Goal: Check status: Check status

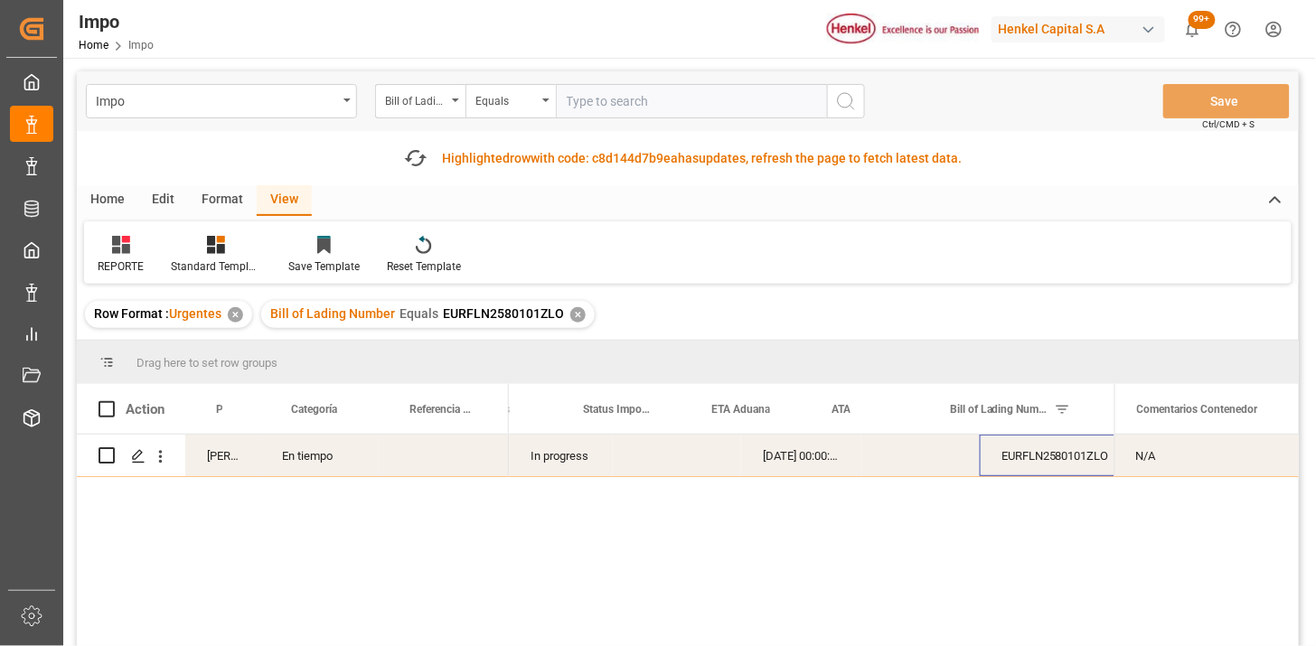
scroll to position [0, 51]
click at [606, 103] on input "text" at bounding box center [691, 101] width 271 height 34
click at [438, 100] on div "Bill of Lading Number" at bounding box center [415, 99] width 61 height 21
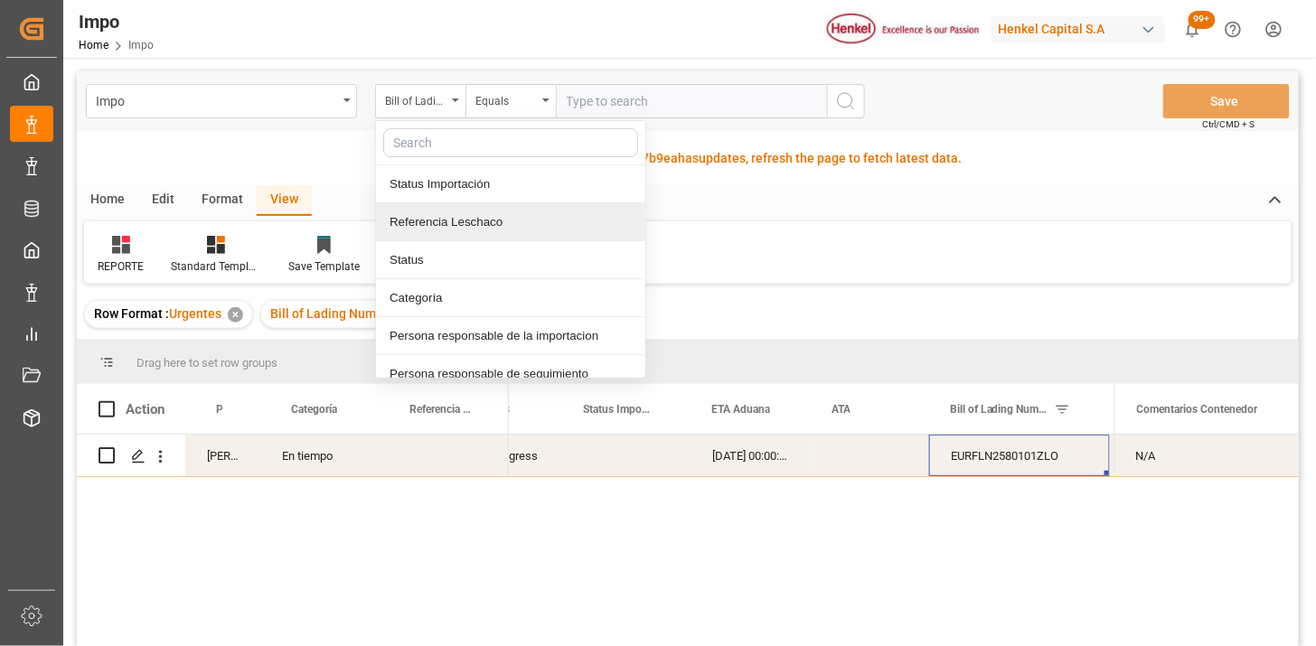
click at [495, 229] on div "Referencia Leschaco" at bounding box center [510, 222] width 269 height 38
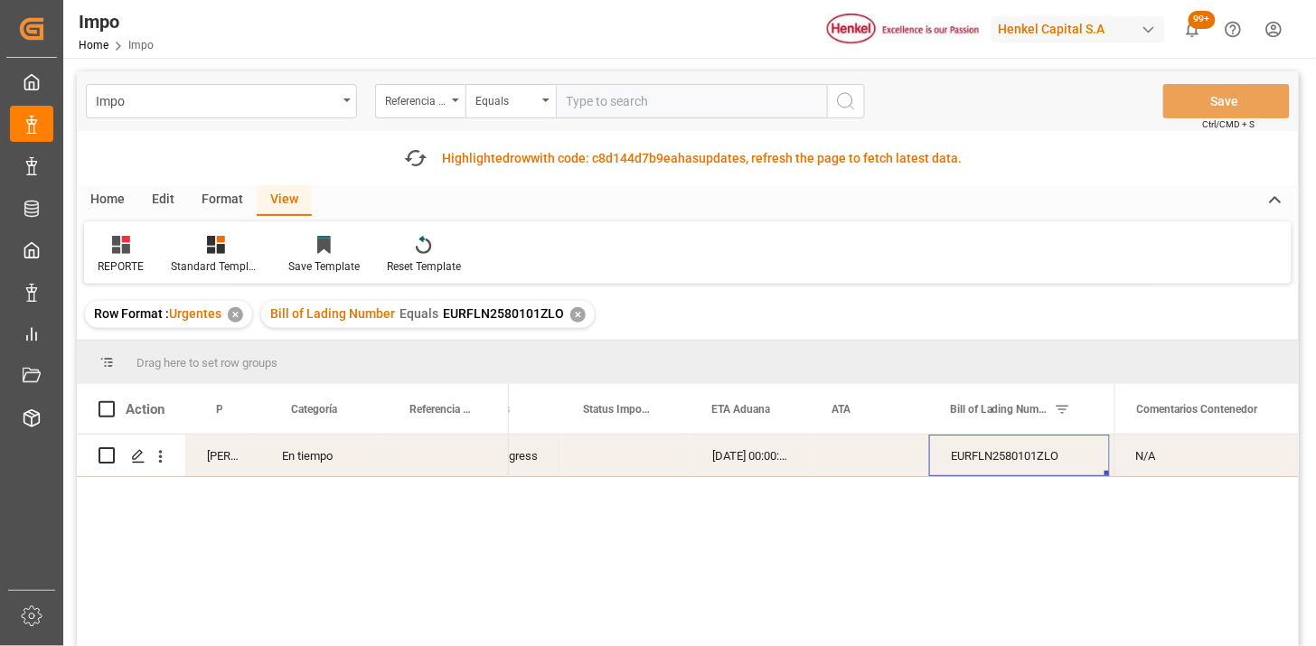
click at [602, 107] on input "text" at bounding box center [691, 101] width 271 height 34
paste input "250906900867"
type input "250906900867"
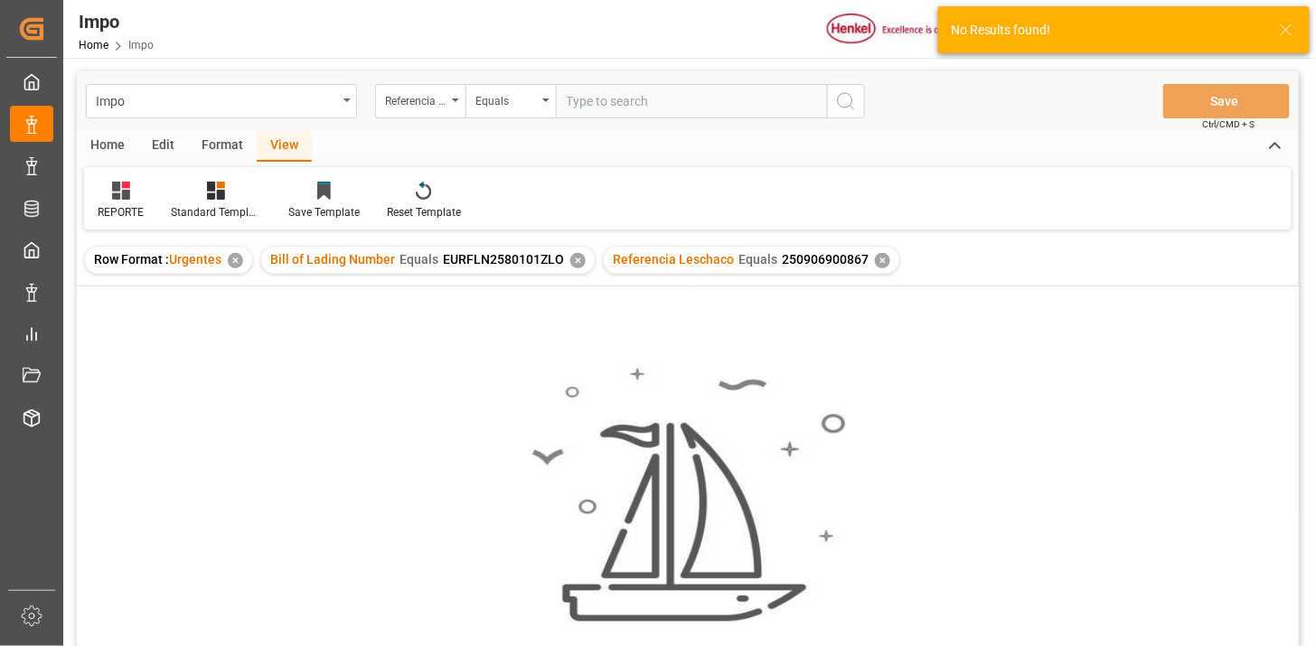
click at [579, 266] on div "✕" at bounding box center [577, 260] width 15 height 15
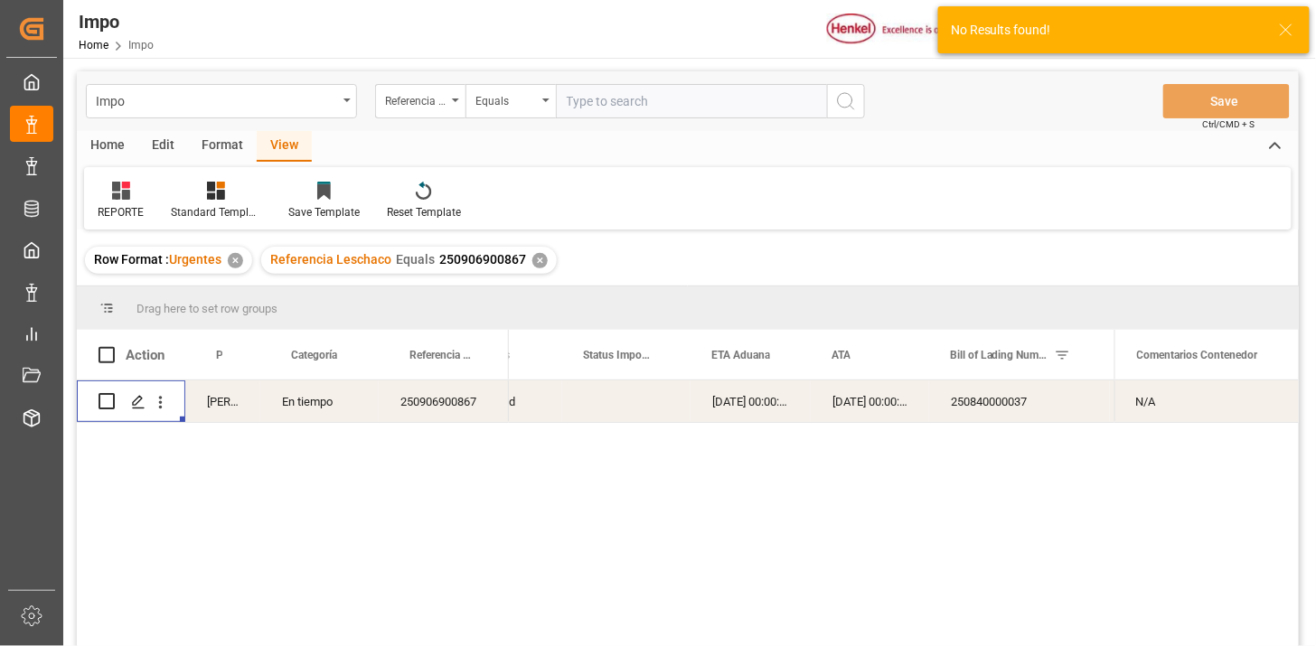
drag, startPoint x: 152, startPoint y: 408, endPoint x: 181, endPoint y: 414, distance: 29.6
click at [155, 407] on icon "open menu" at bounding box center [160, 402] width 19 height 19
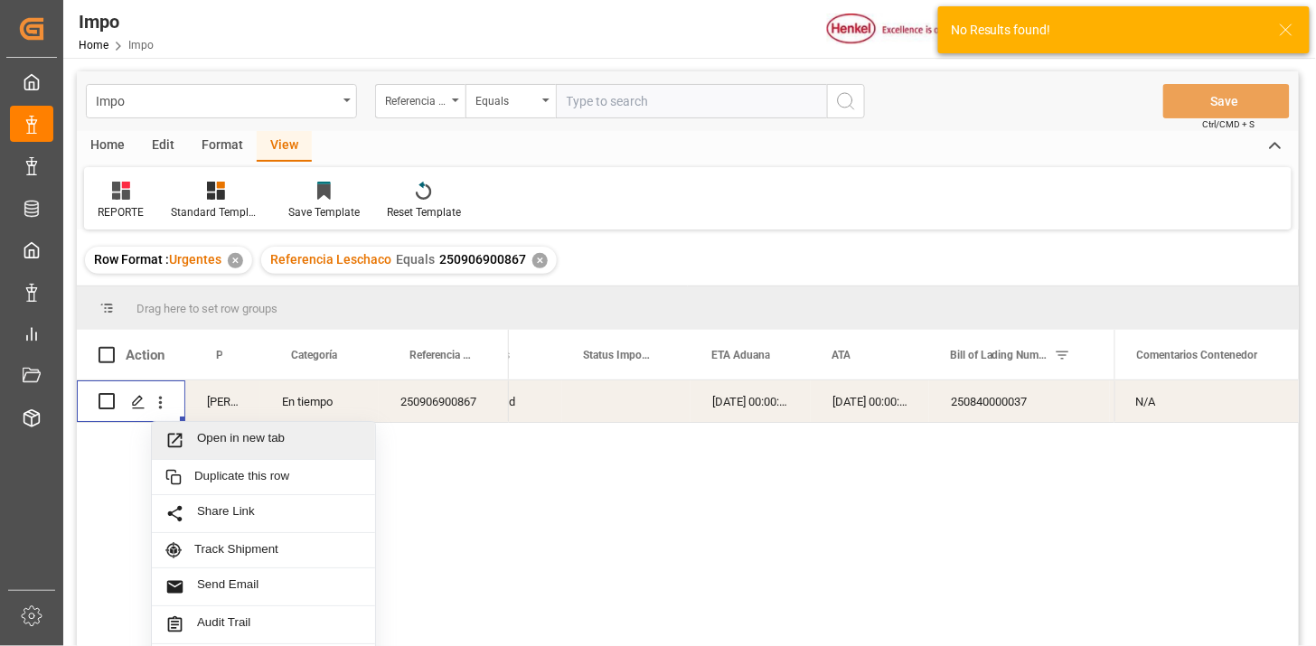
click at [214, 431] on span "Open in new tab" at bounding box center [279, 440] width 165 height 19
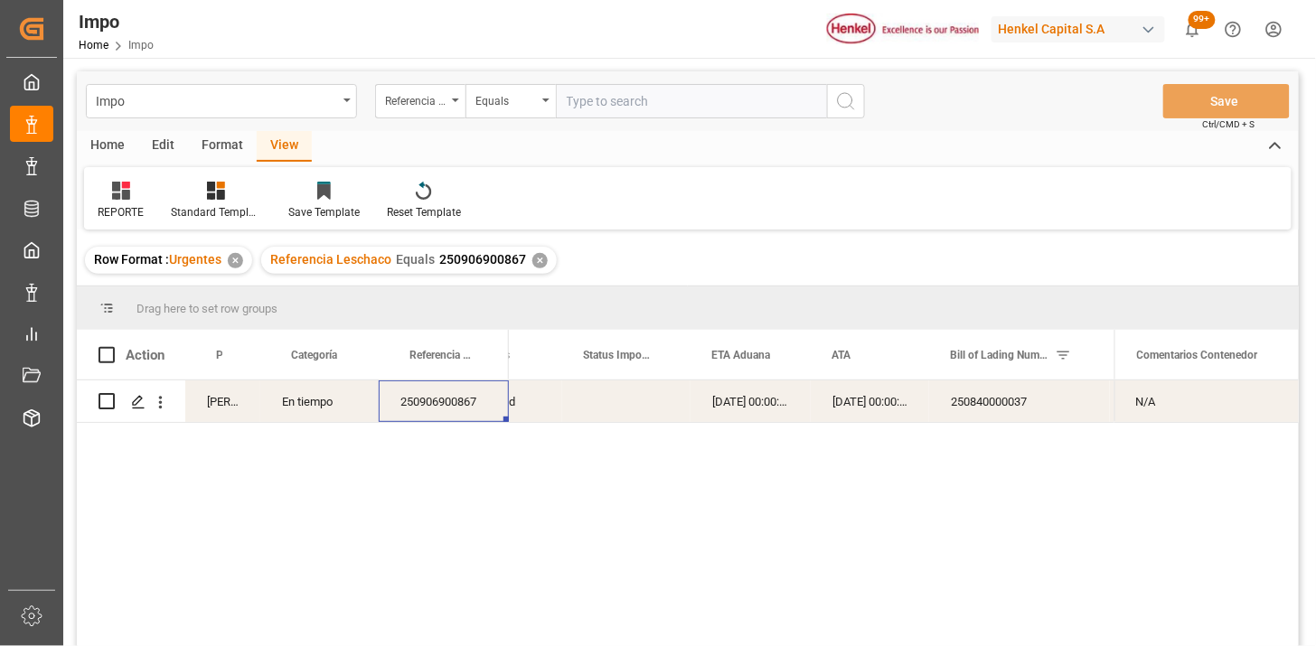
drag, startPoint x: 665, startPoint y: 90, endPoint x: 755, endPoint y: 123, distance: 96.1
click at [671, 91] on input "text" at bounding box center [691, 101] width 271 height 34
paste input "250915080112"
type input "250915080112"
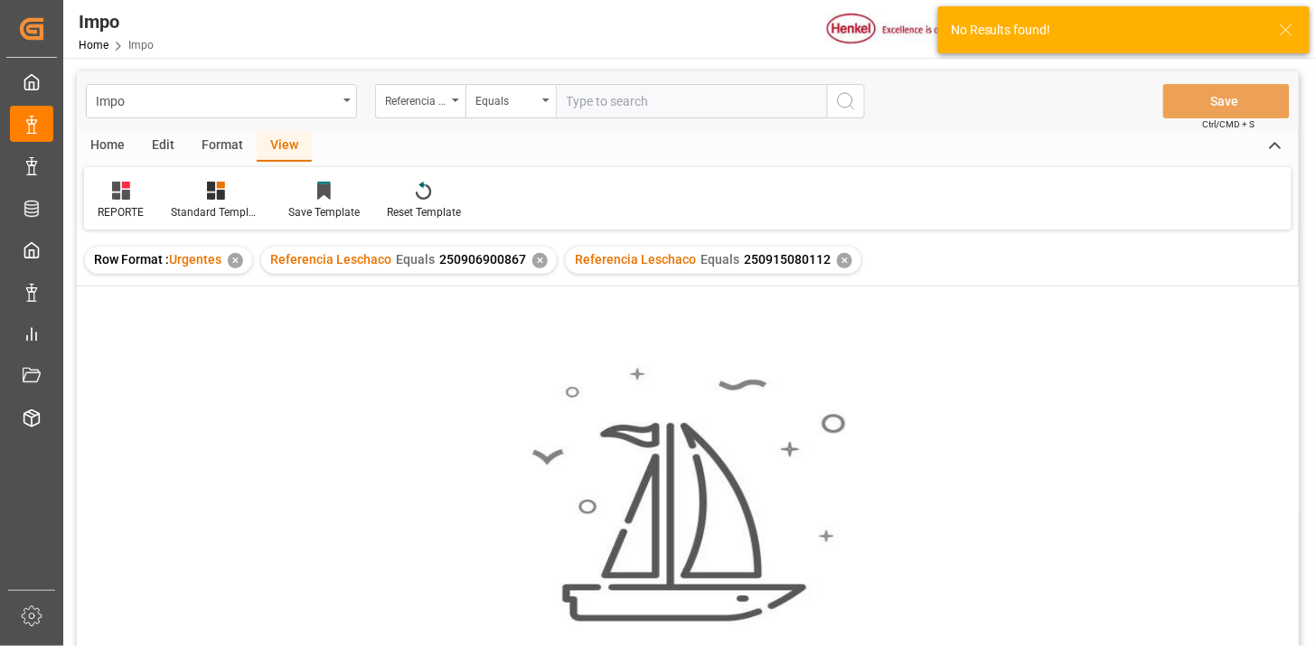
click at [536, 259] on div "✕" at bounding box center [540, 260] width 15 height 15
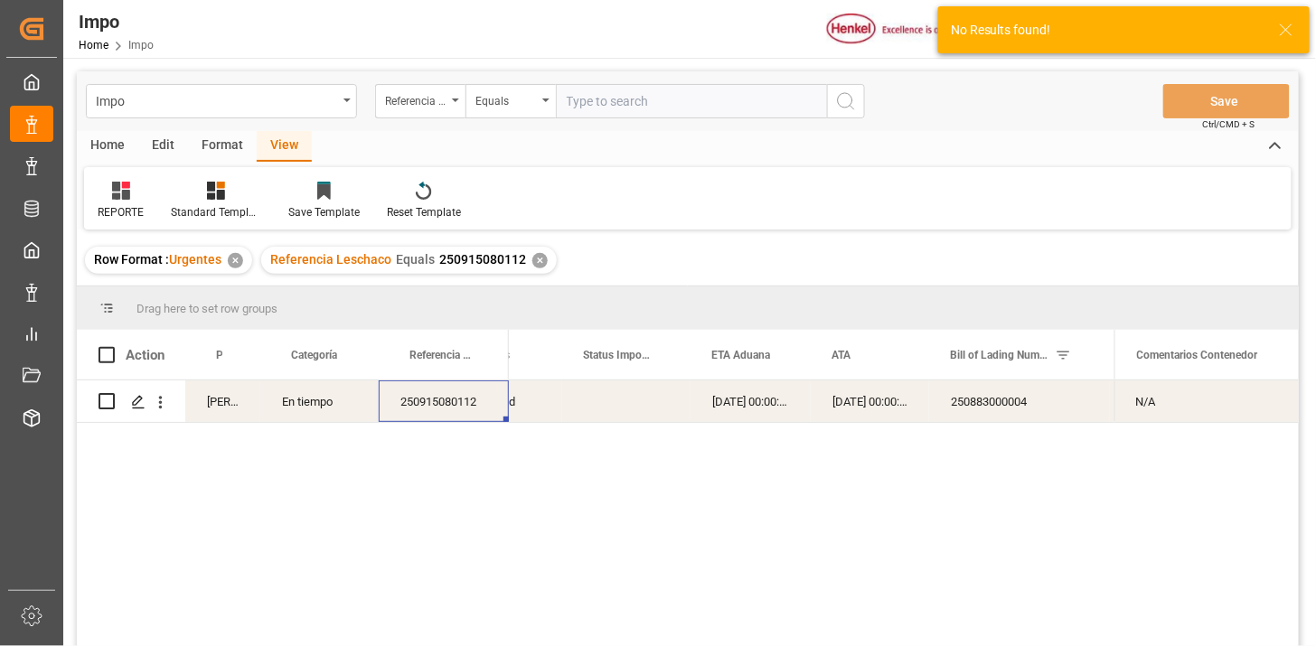
click at [418, 401] on div "250915080112" at bounding box center [444, 402] width 130 height 42
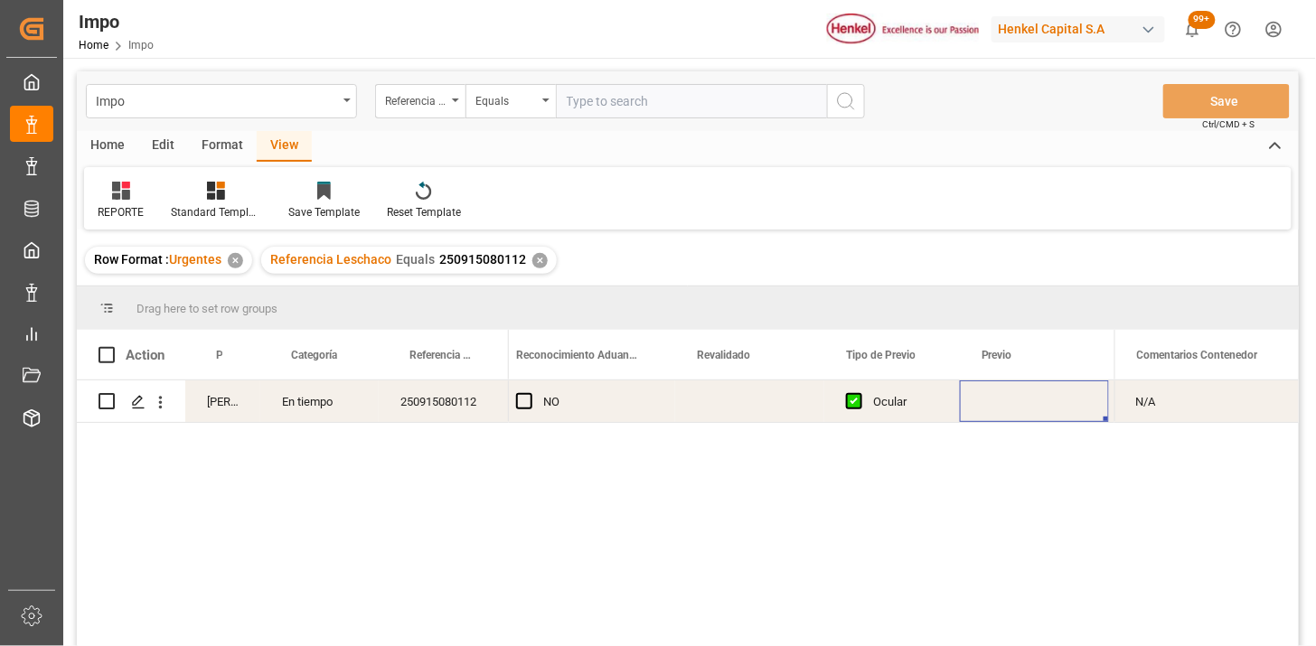
click at [731, 404] on div "Press SPACE to select this row." at bounding box center [749, 402] width 149 height 42
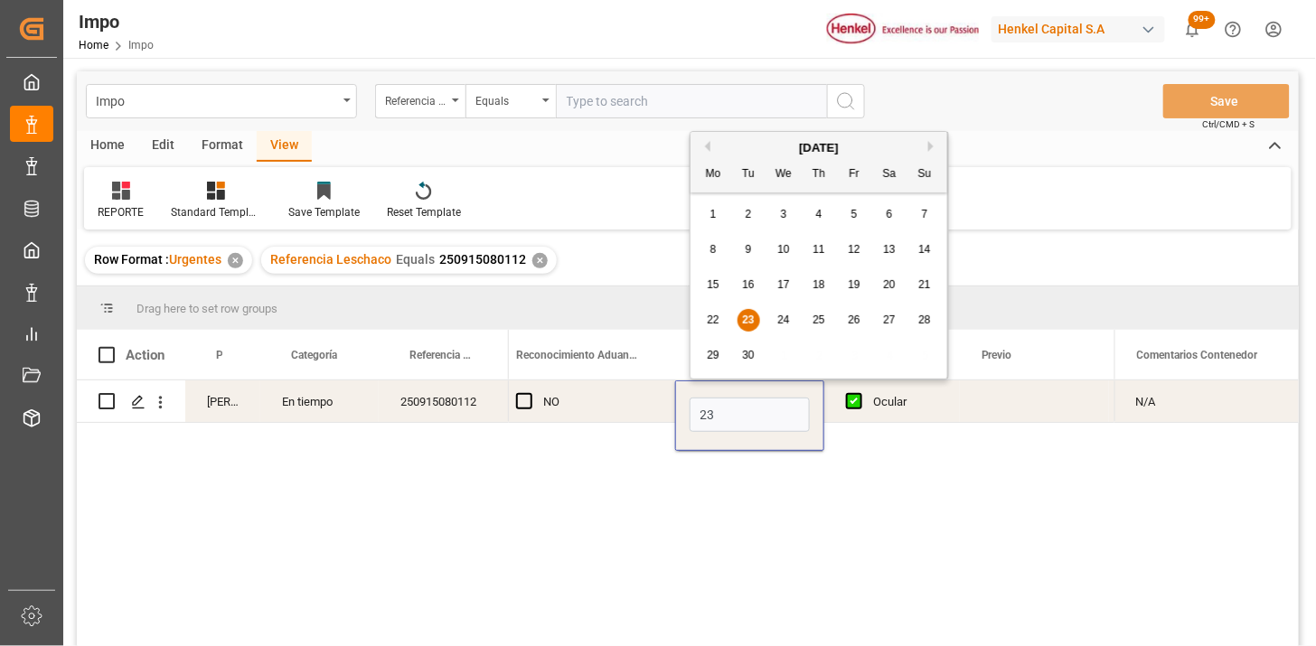
type input "[DATE]"
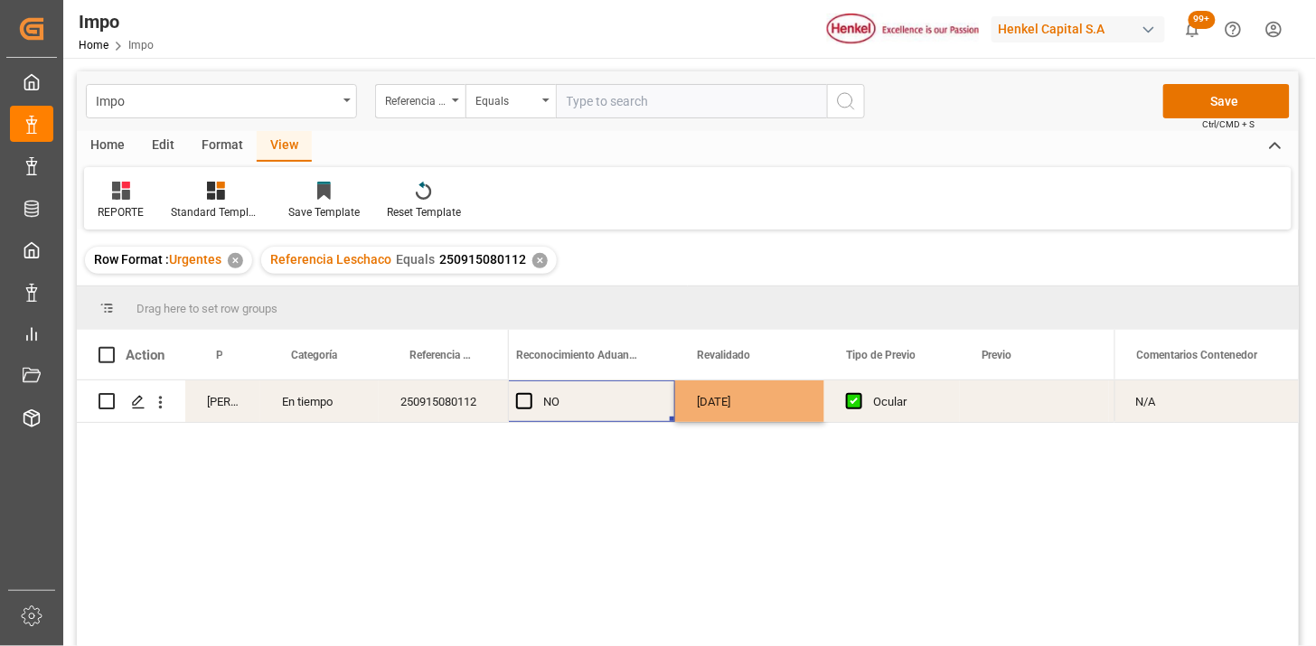
click at [597, 407] on div "NO" at bounding box center [598, 403] width 110 height 42
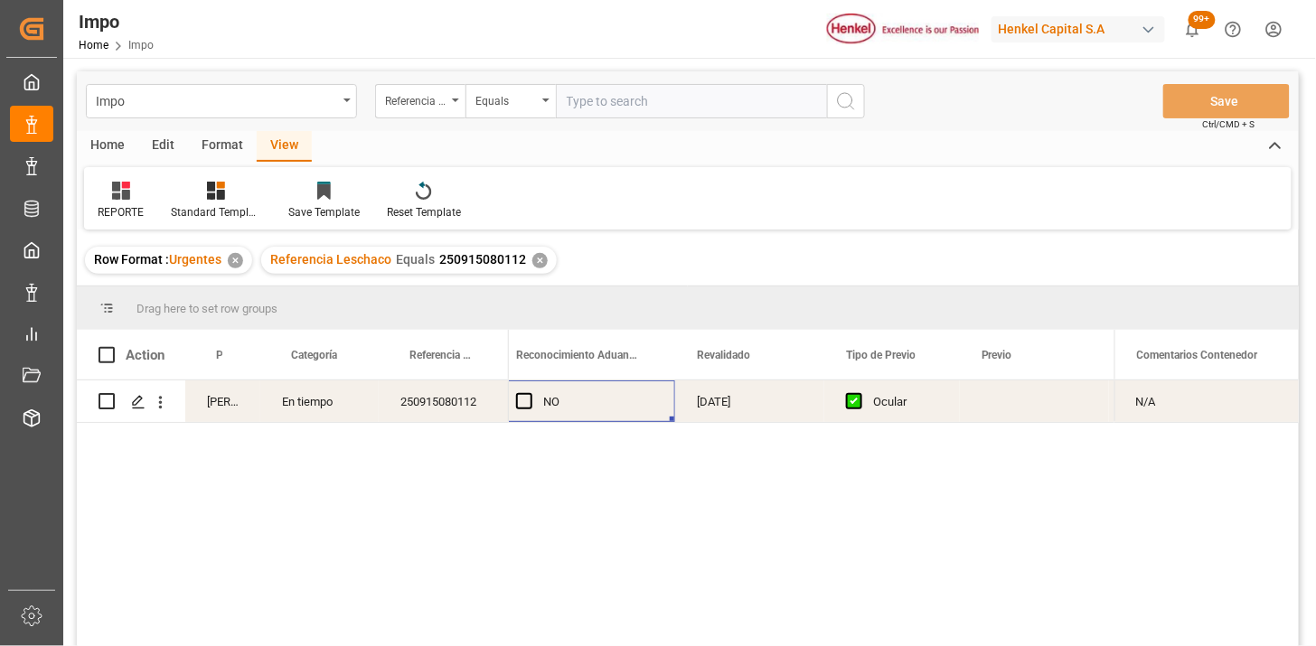
click at [672, 99] on input "text" at bounding box center [691, 101] width 271 height 34
paste input "251006900251"
type input "251006900251"
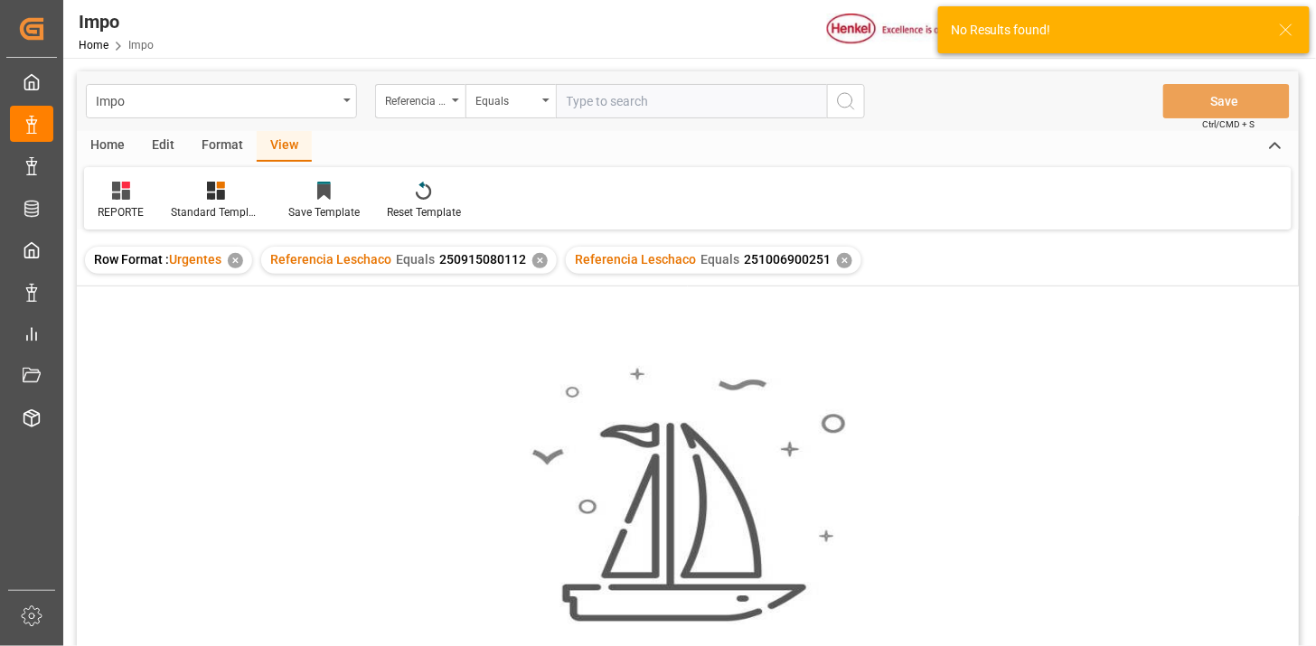
click at [536, 255] on div "✕" at bounding box center [540, 260] width 15 height 15
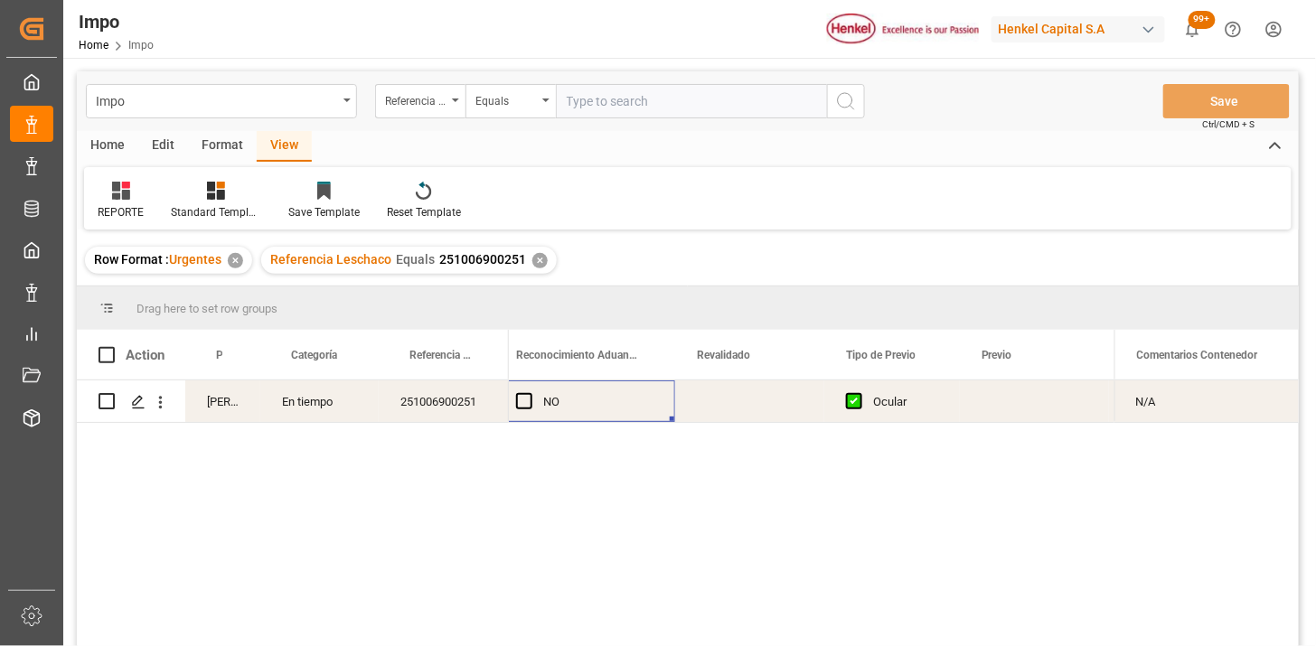
click at [740, 408] on div "Press SPACE to select this row." at bounding box center [749, 402] width 149 height 42
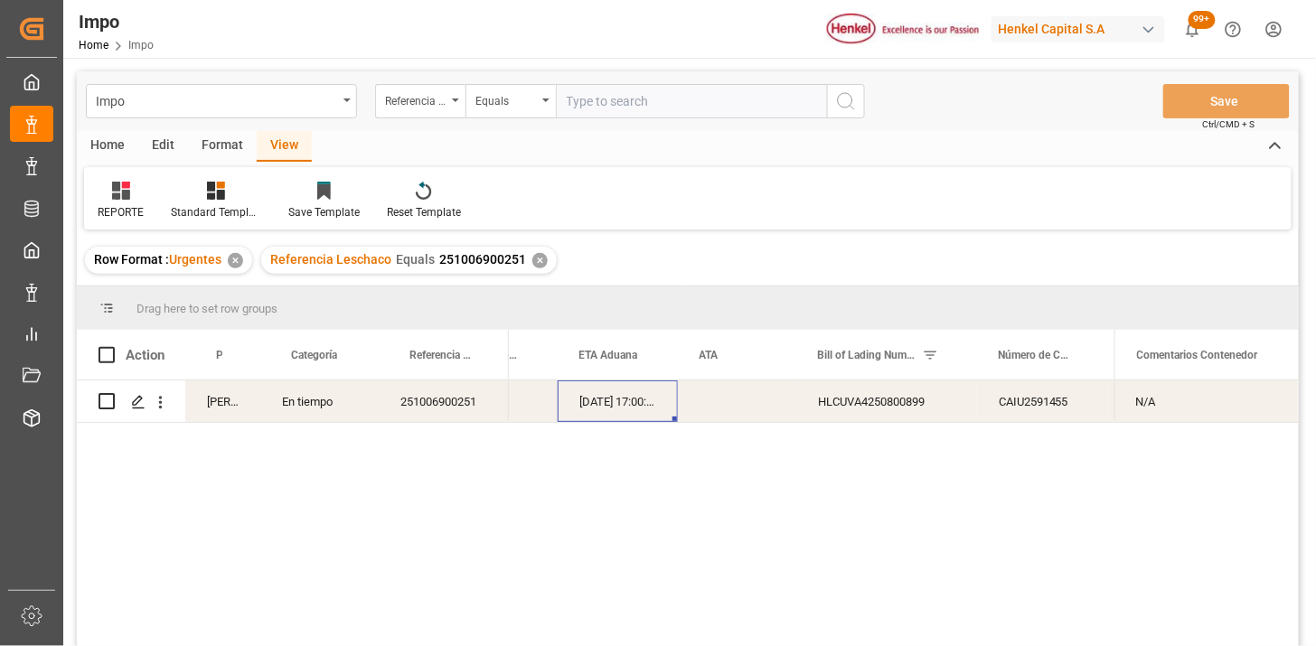
click at [628, 401] on div "23-10-2025 17:00:00" at bounding box center [618, 402] width 120 height 42
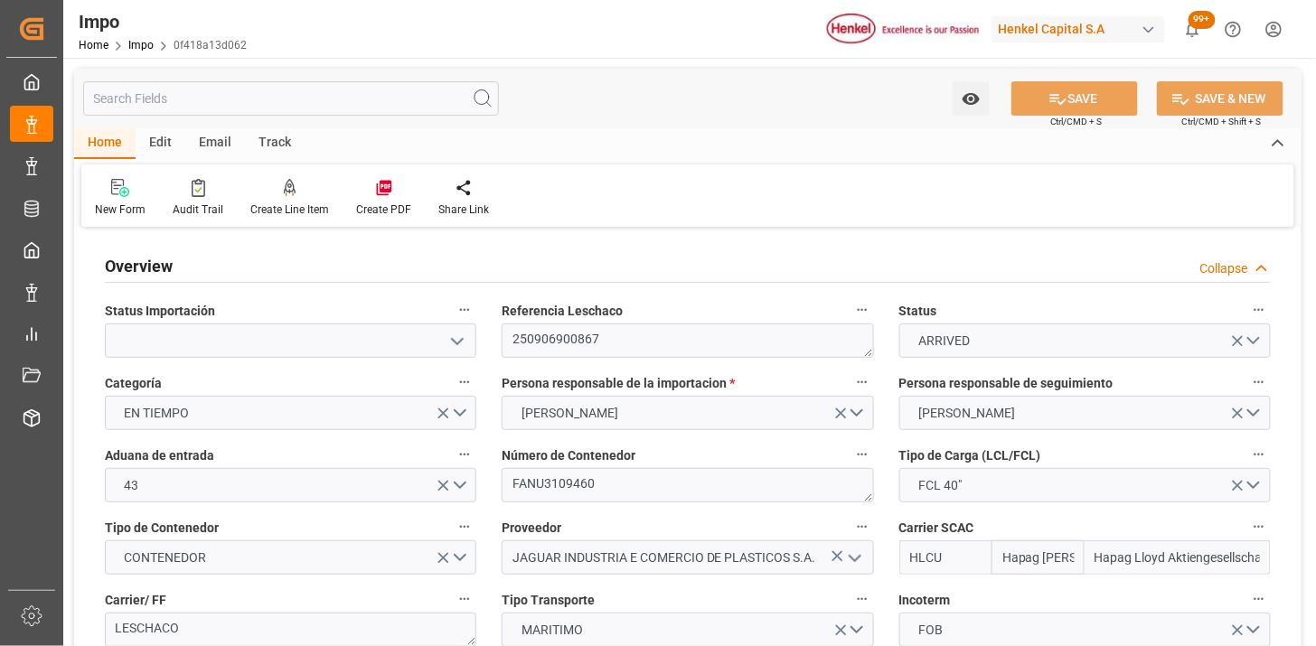
type input "Hapag Lloyd"
type input "Hapag Lloyd Aktiengesellschaft"
type input "1"
type input "32.904"
type input "20"
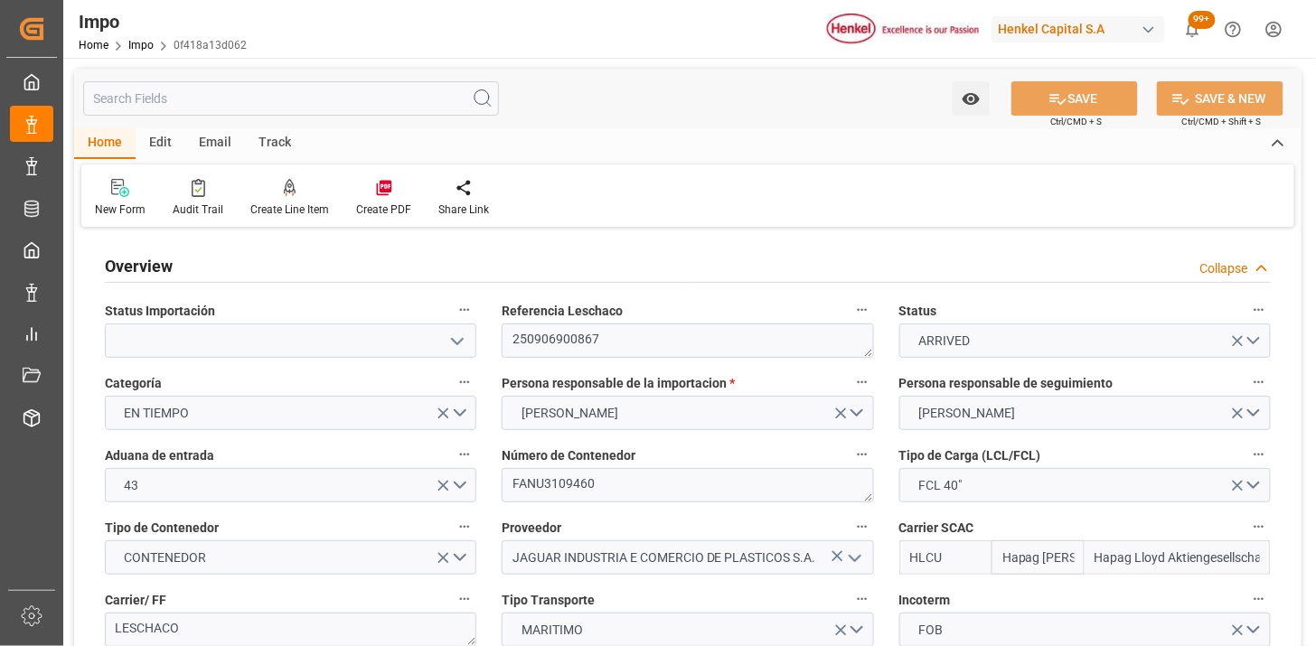
type input "10-09-2025"
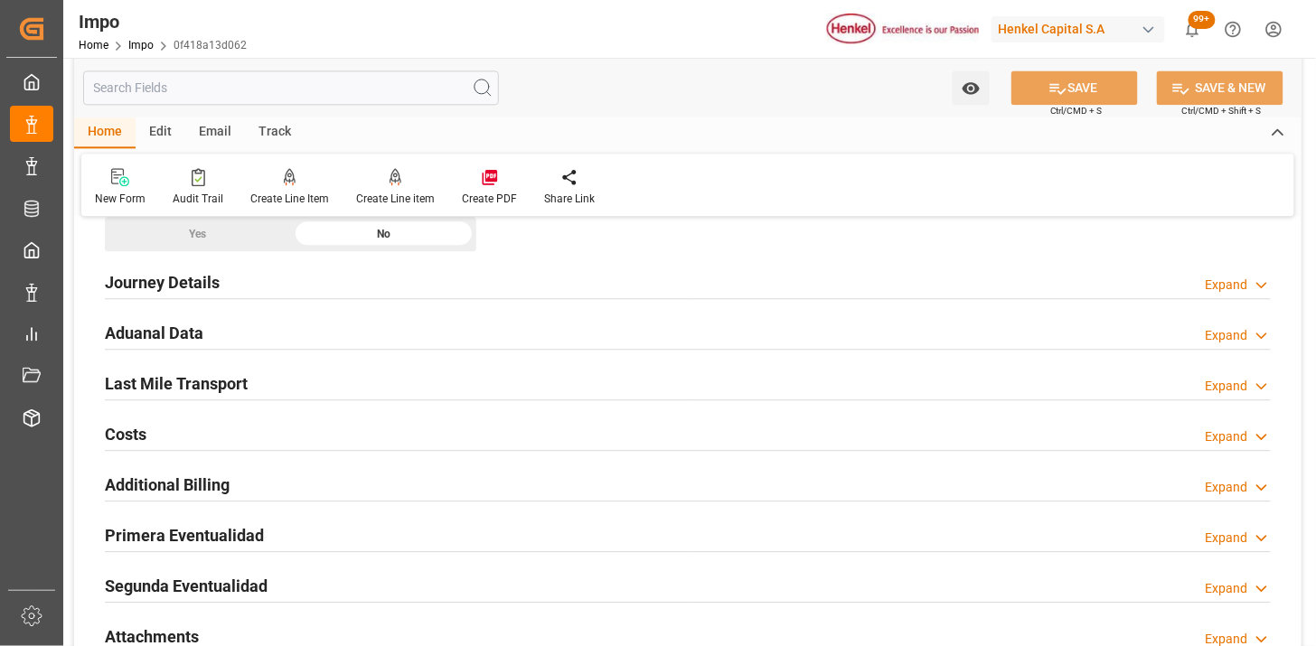
scroll to position [1205, 0]
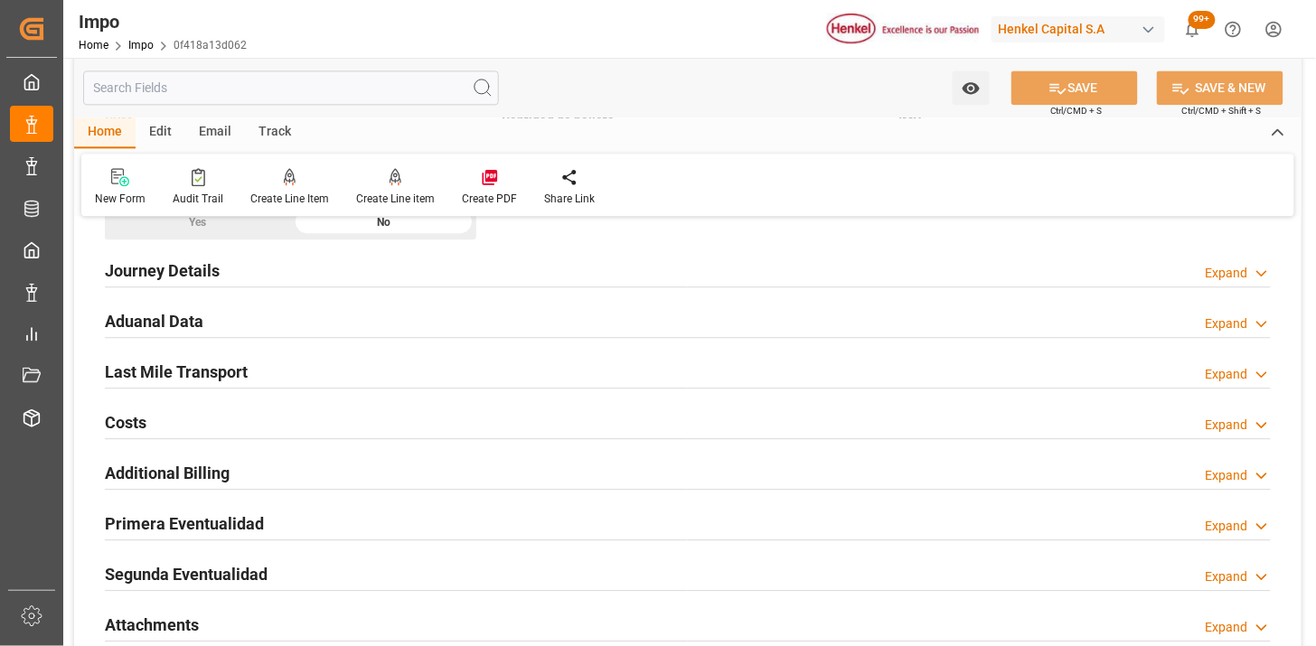
click at [441, 307] on div "Aduanal Data Expand" at bounding box center [688, 320] width 1166 height 34
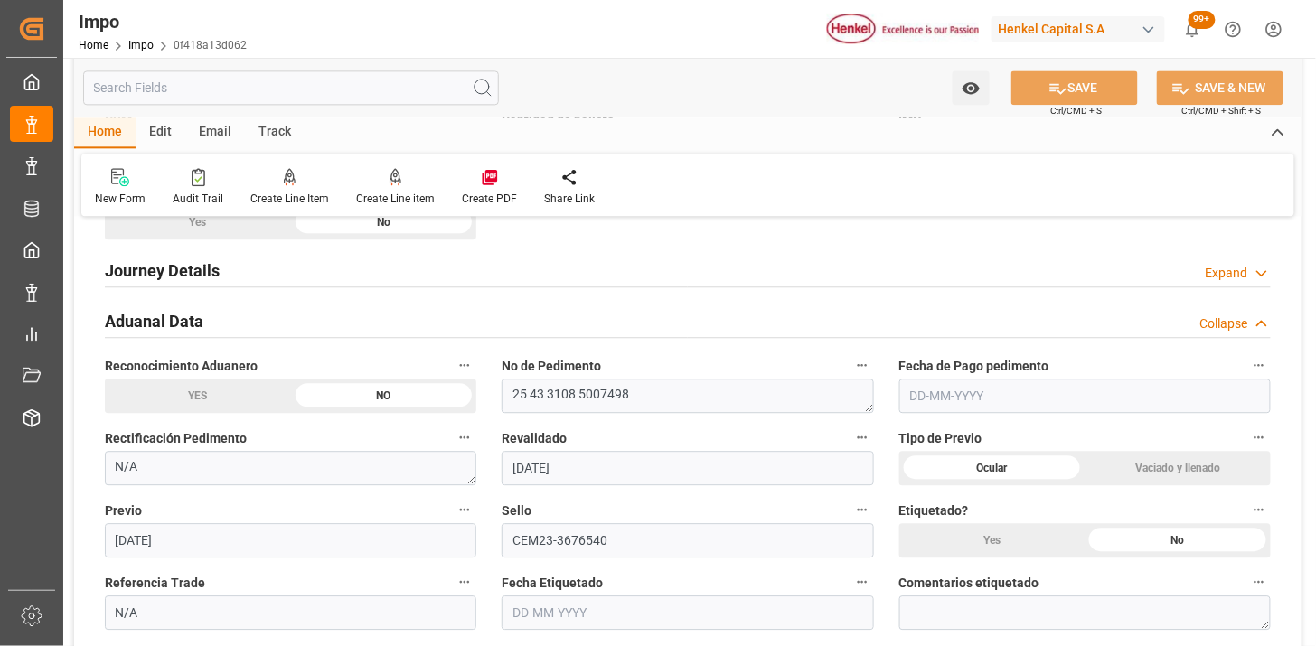
click at [1016, 387] on input "text" at bounding box center [1086, 396] width 372 height 34
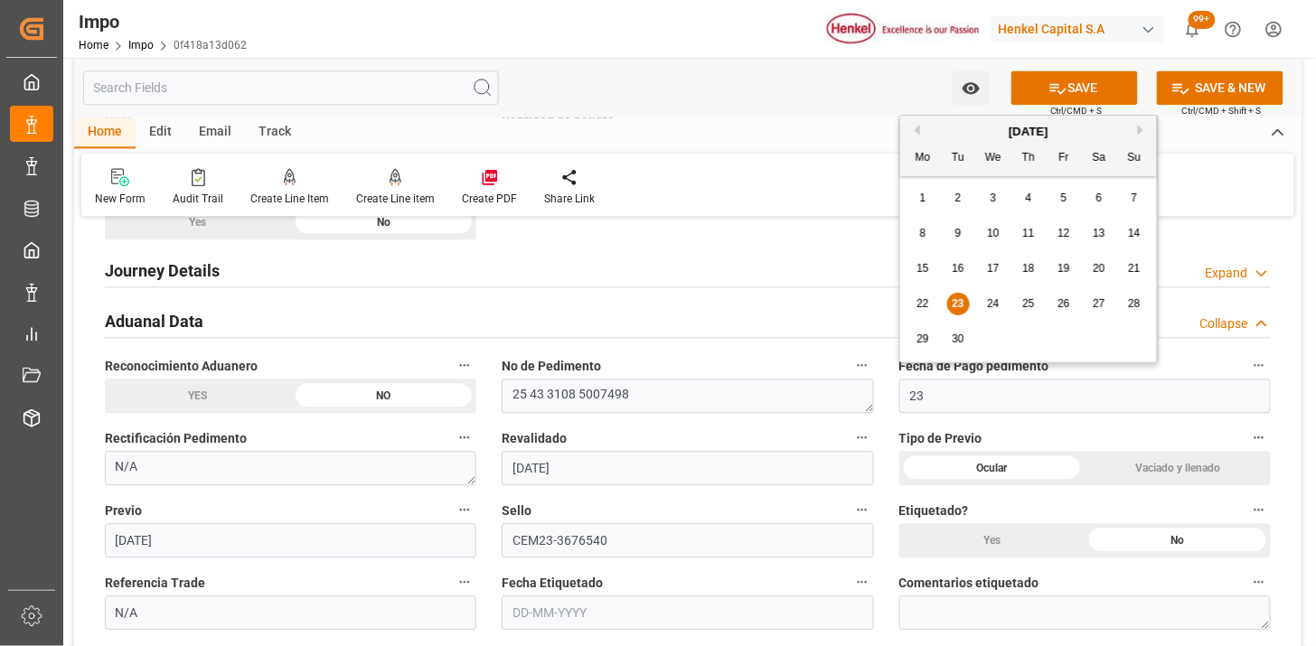
type input "[DATE]"
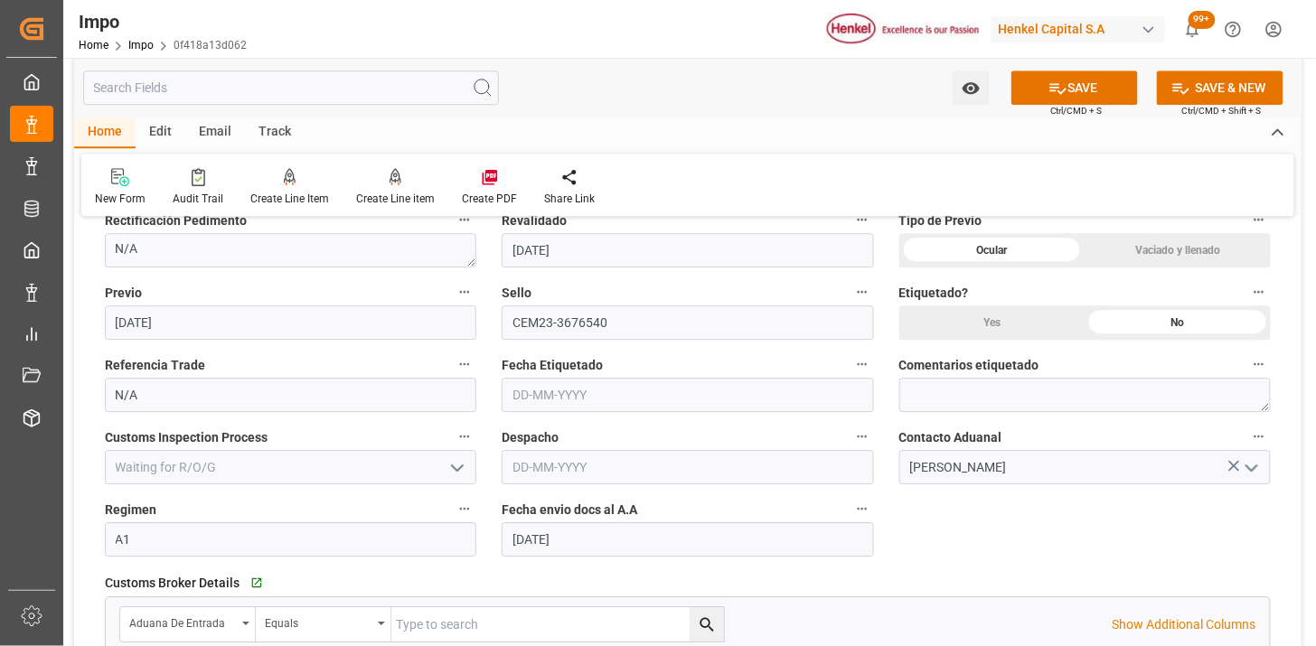
scroll to position [1406, 0]
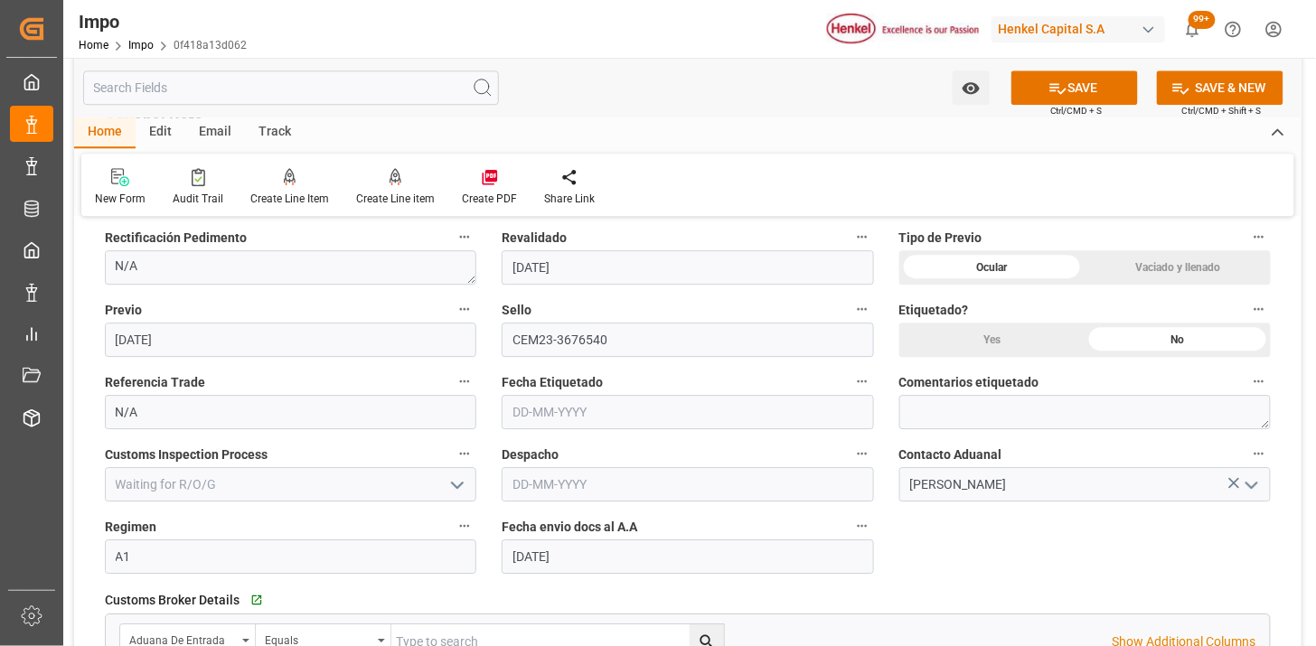
click at [595, 486] on input "text" at bounding box center [688, 484] width 372 height 34
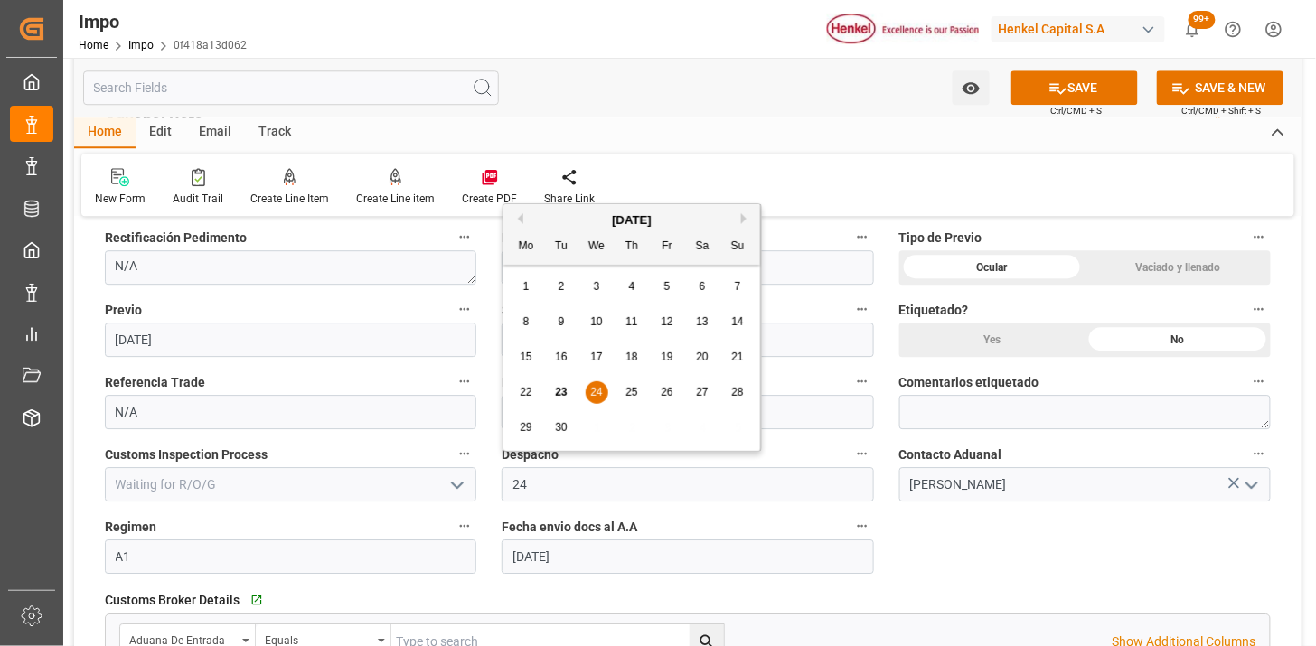
type input "24-09-2025"
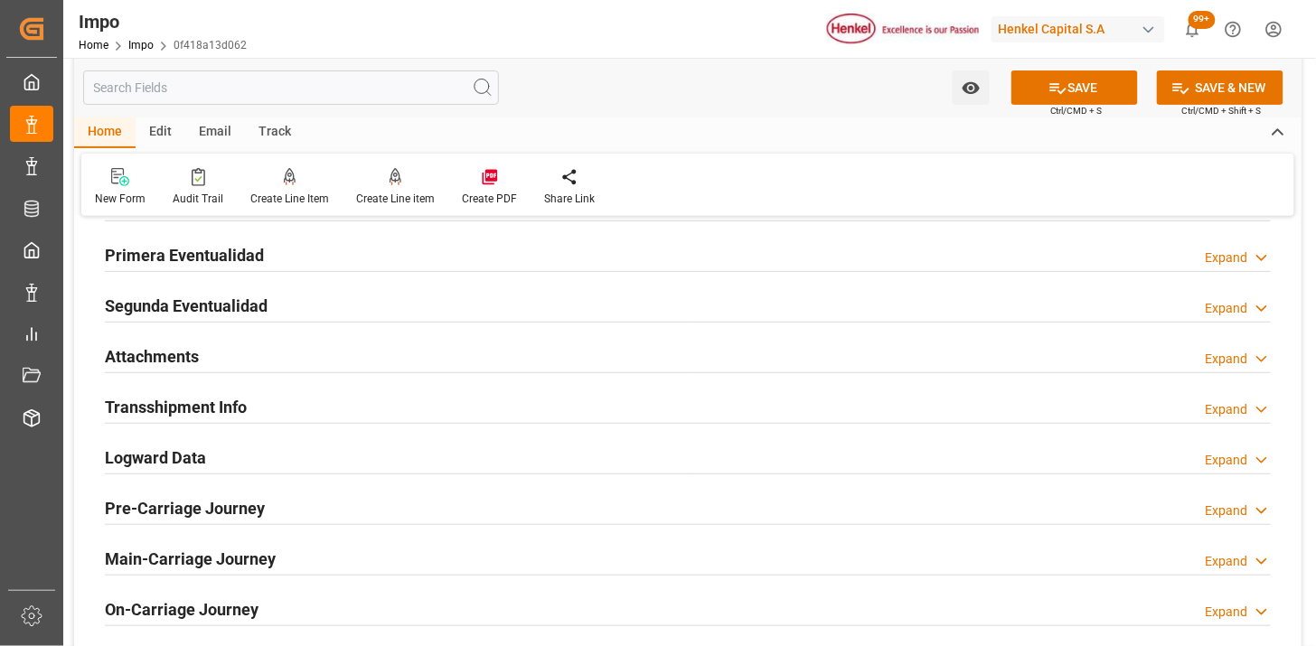
scroll to position [2109, 0]
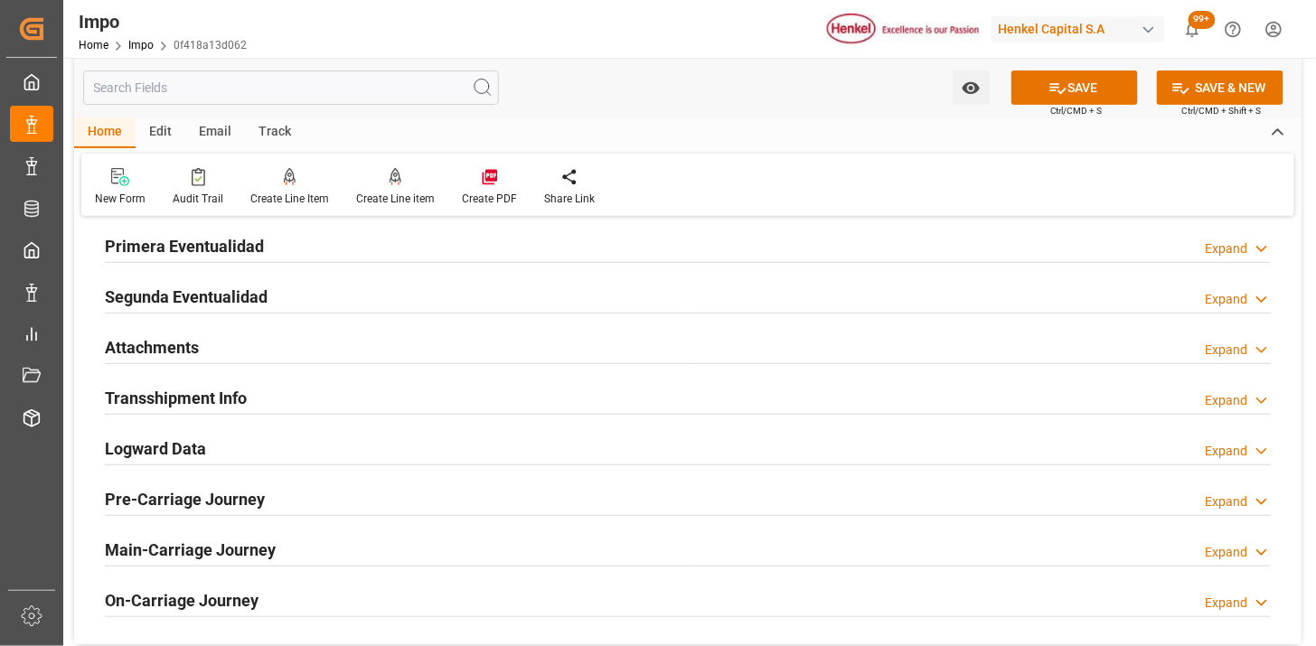
drag, startPoint x: 249, startPoint y: 339, endPoint x: 384, endPoint y: 456, distance: 178.9
click at [249, 338] on div "Attachments Expand" at bounding box center [688, 346] width 1166 height 34
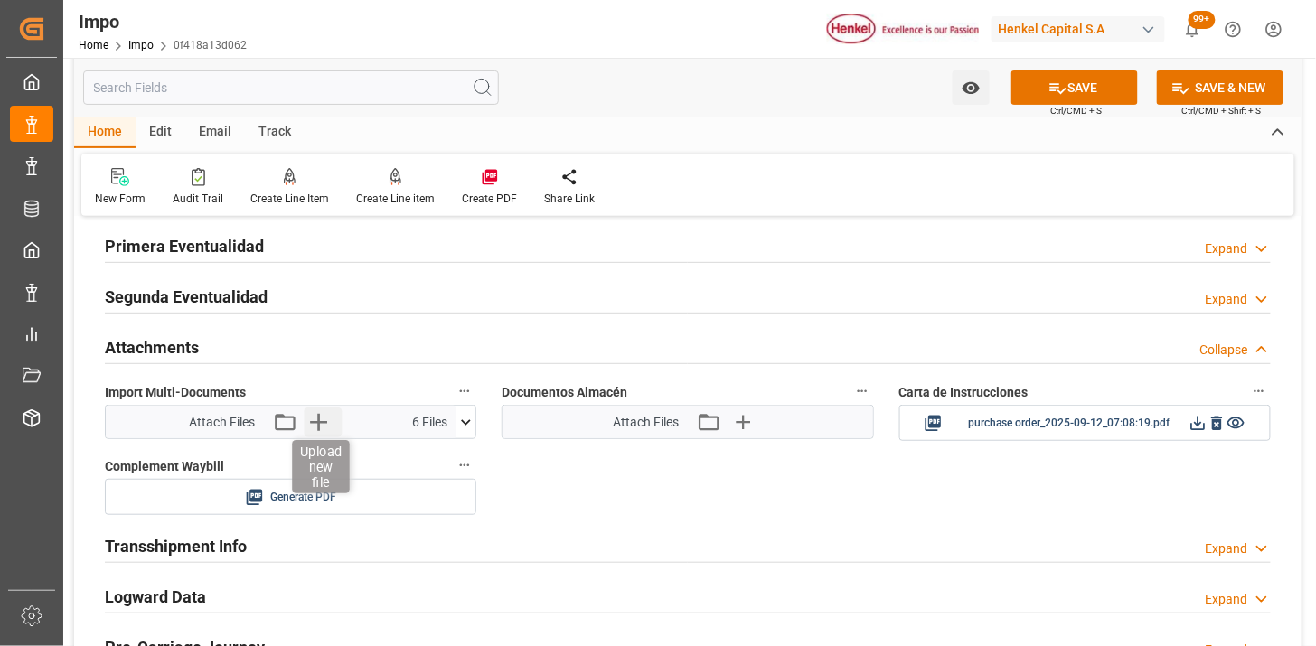
click at [315, 422] on icon "button" at bounding box center [318, 422] width 17 height 17
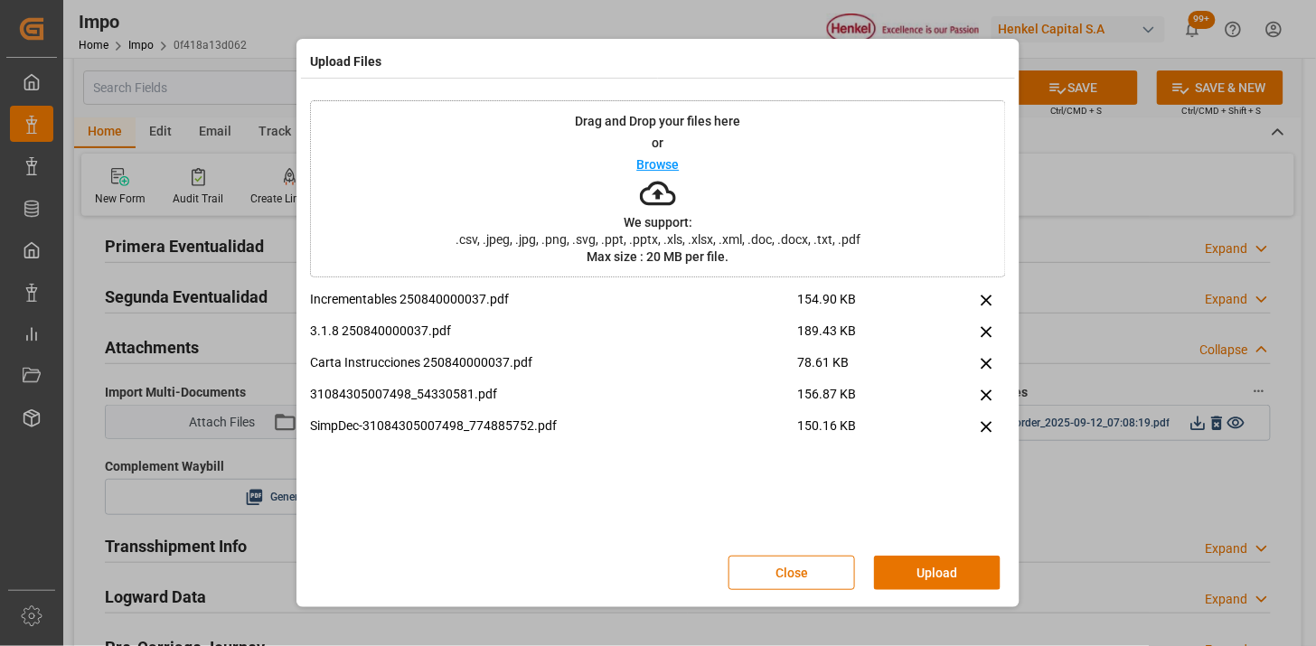
click at [918, 570] on button "Upload" at bounding box center [937, 573] width 127 height 34
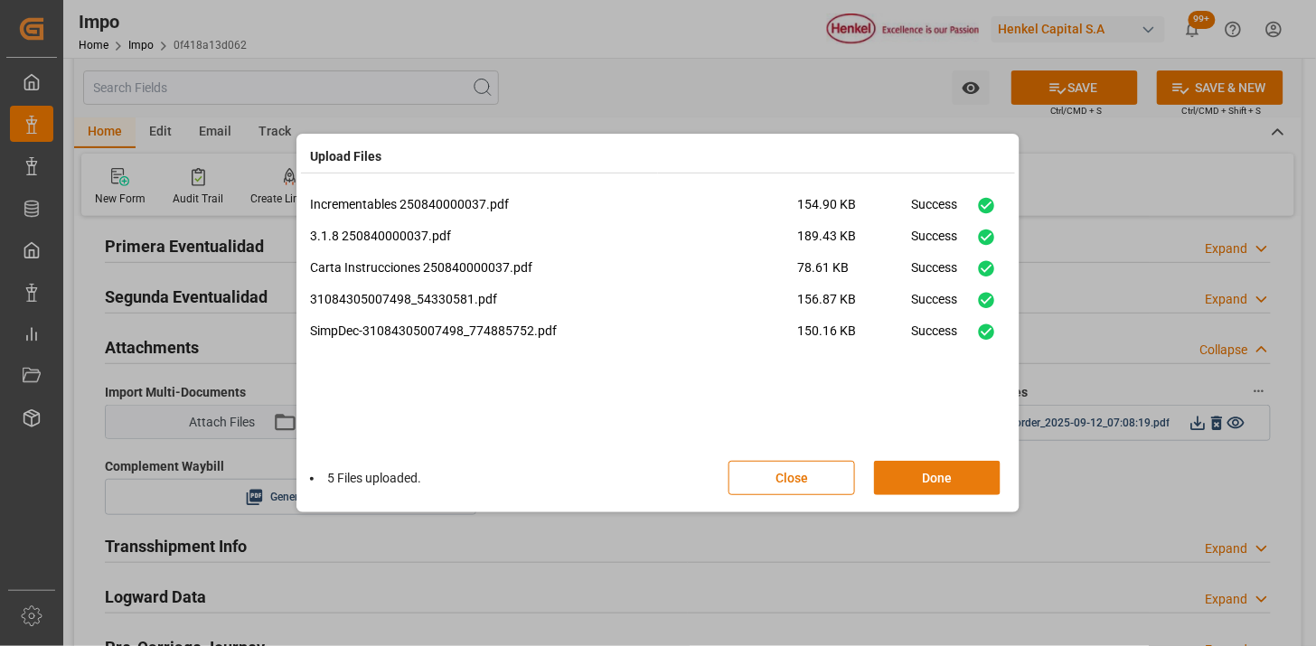
click at [946, 472] on button "Done" at bounding box center [937, 478] width 127 height 34
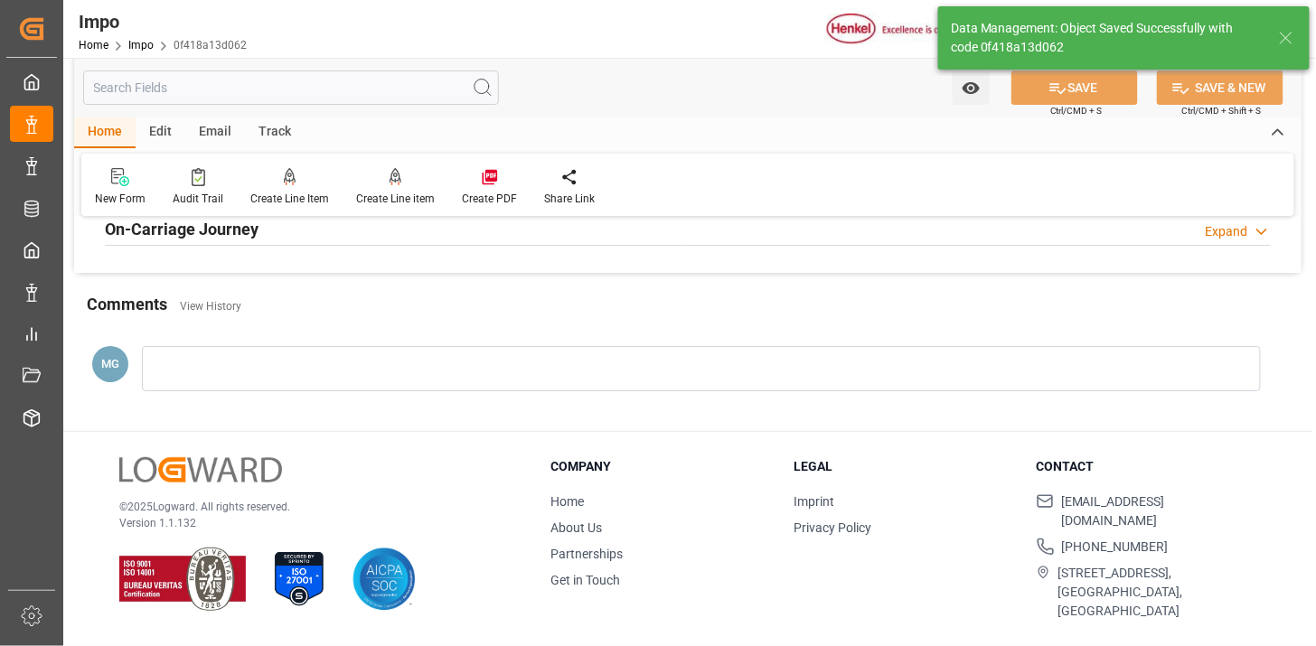
scroll to position [1483, 0]
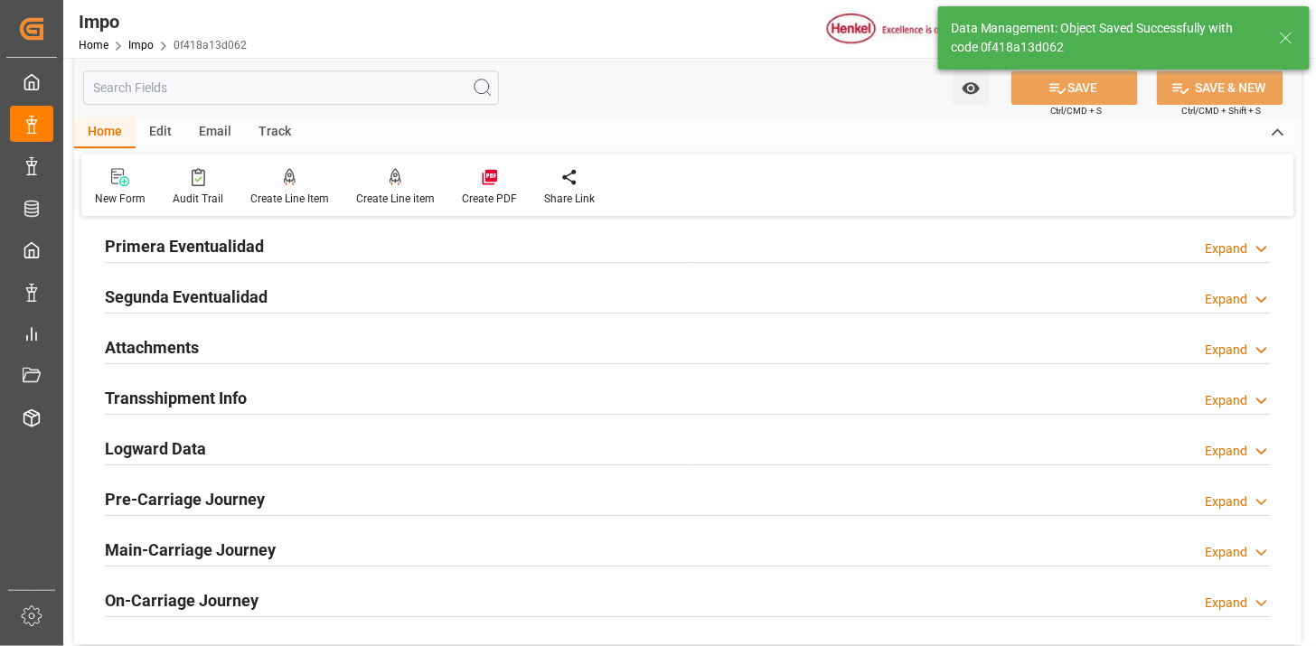
drag, startPoint x: 362, startPoint y: 353, endPoint x: 638, endPoint y: 462, distance: 297.5
click at [362, 354] on div "Attachments Expand" at bounding box center [688, 346] width 1166 height 34
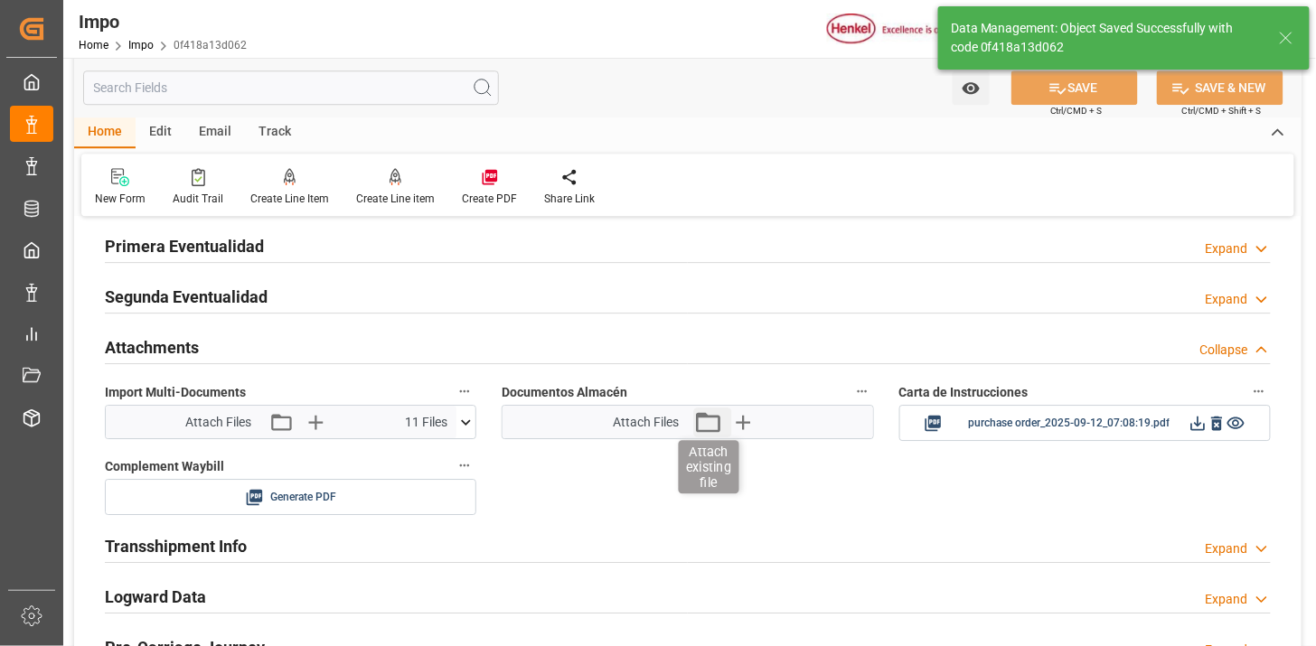
click at [711, 425] on icon "button" at bounding box center [707, 422] width 29 height 29
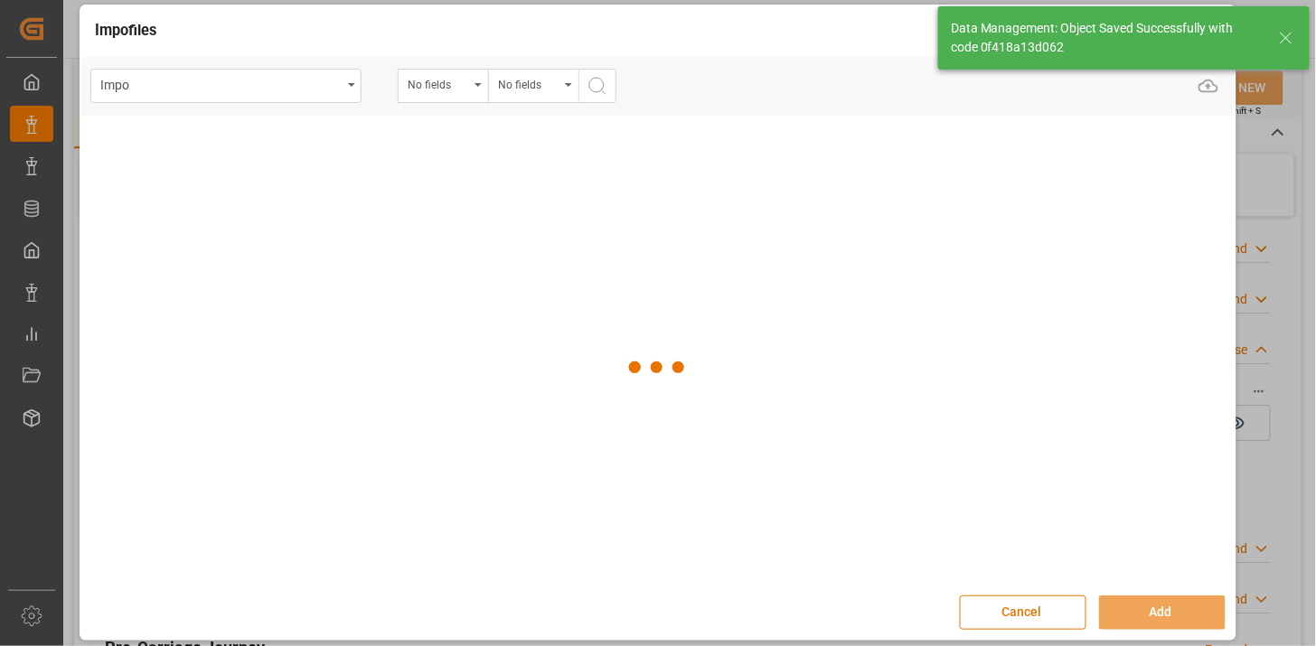
click at [446, 84] on div "No fields" at bounding box center [438, 82] width 61 height 21
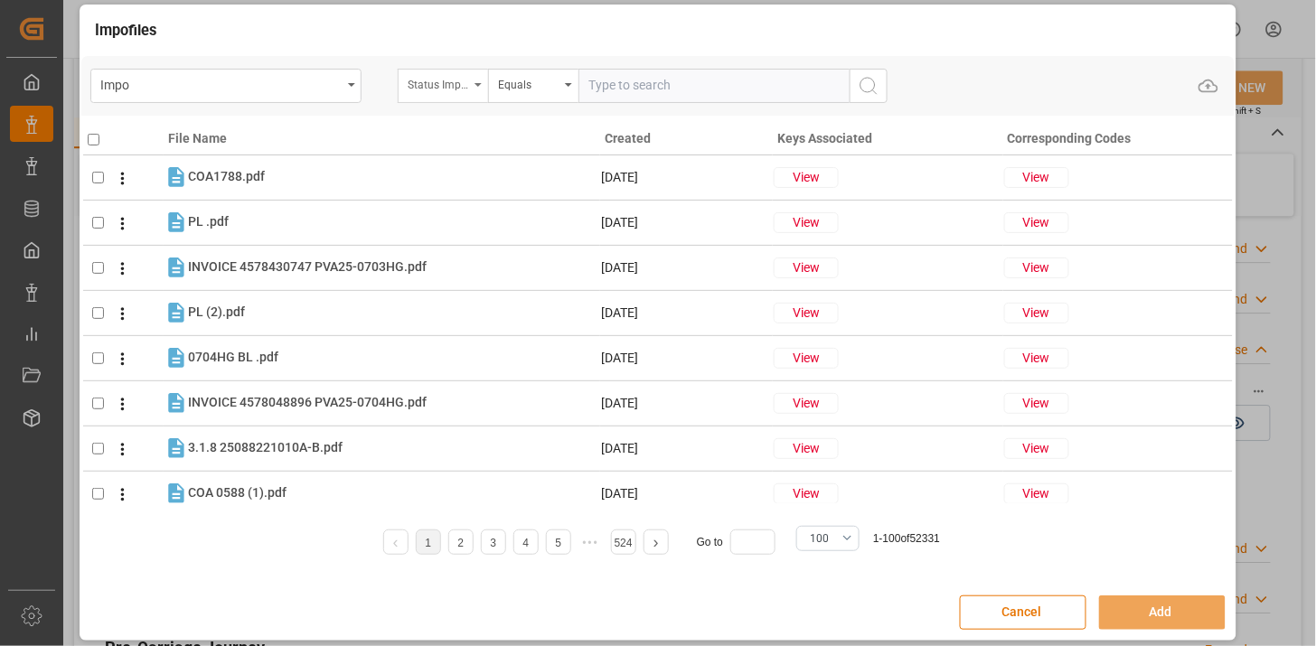
click at [474, 98] on div "Status Importación" at bounding box center [443, 86] width 90 height 34
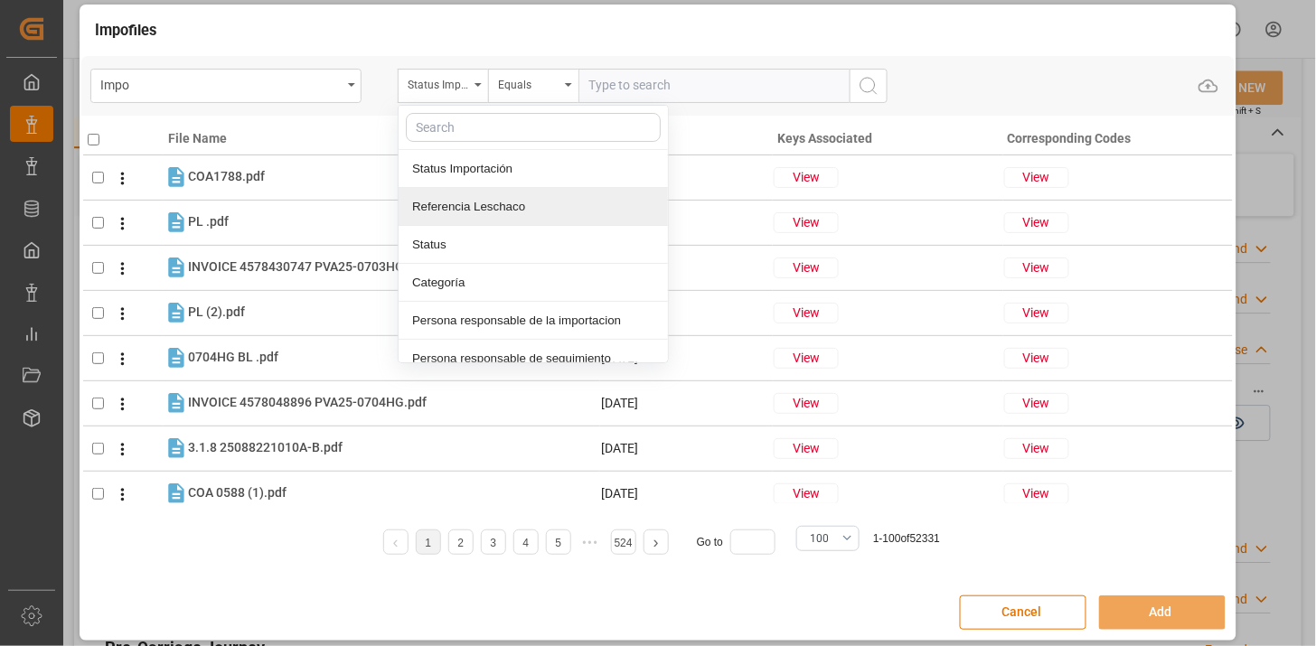
drag, startPoint x: 486, startPoint y: 192, endPoint x: 574, endPoint y: 133, distance: 106.3
click at [486, 190] on div "Referencia Leschaco" at bounding box center [533, 207] width 269 height 38
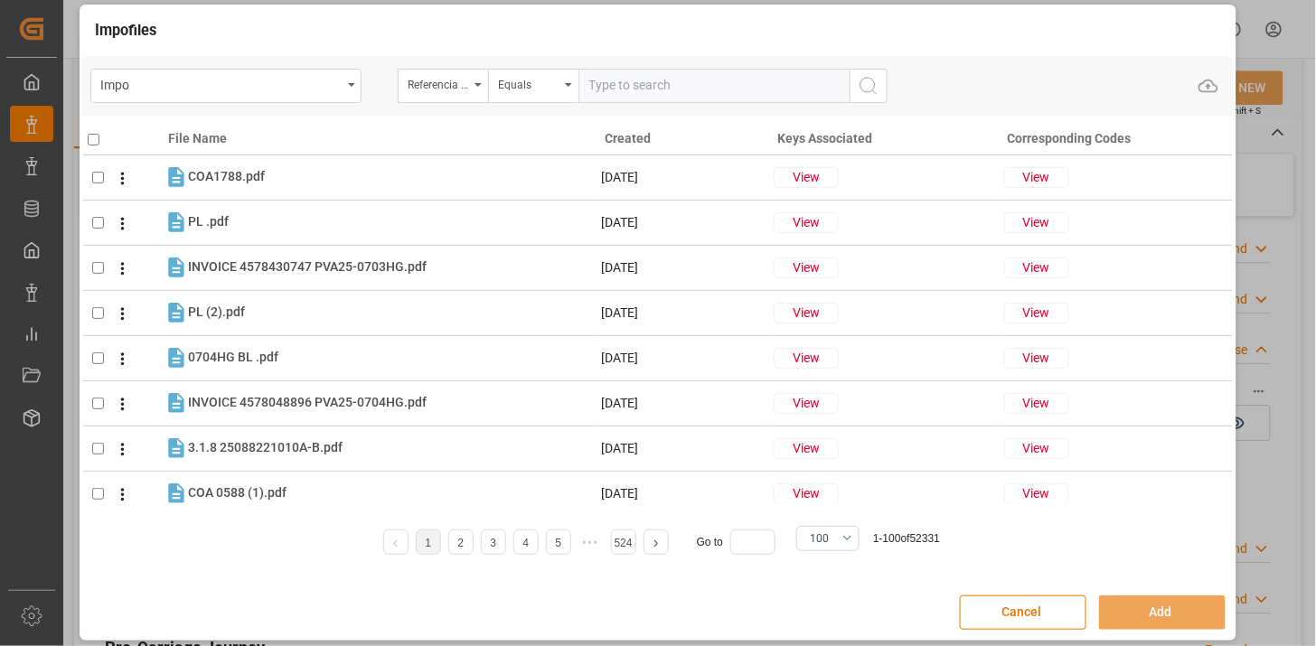
click at [635, 89] on input "text" at bounding box center [714, 86] width 271 height 34
paste input "28449"
click at [671, 92] on input "28449" at bounding box center [714, 86] width 271 height 34
click at [671, 91] on input "28449" at bounding box center [714, 86] width 271 height 34
paste input "50906900867"
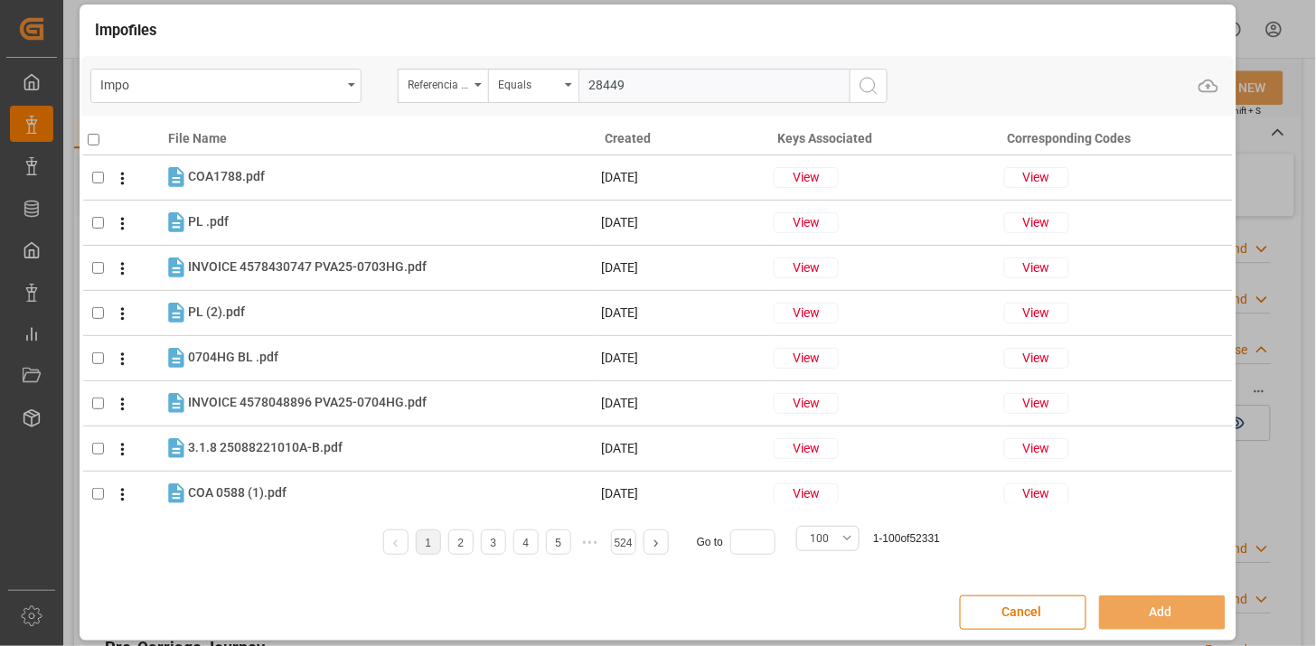
type input "250906900867"
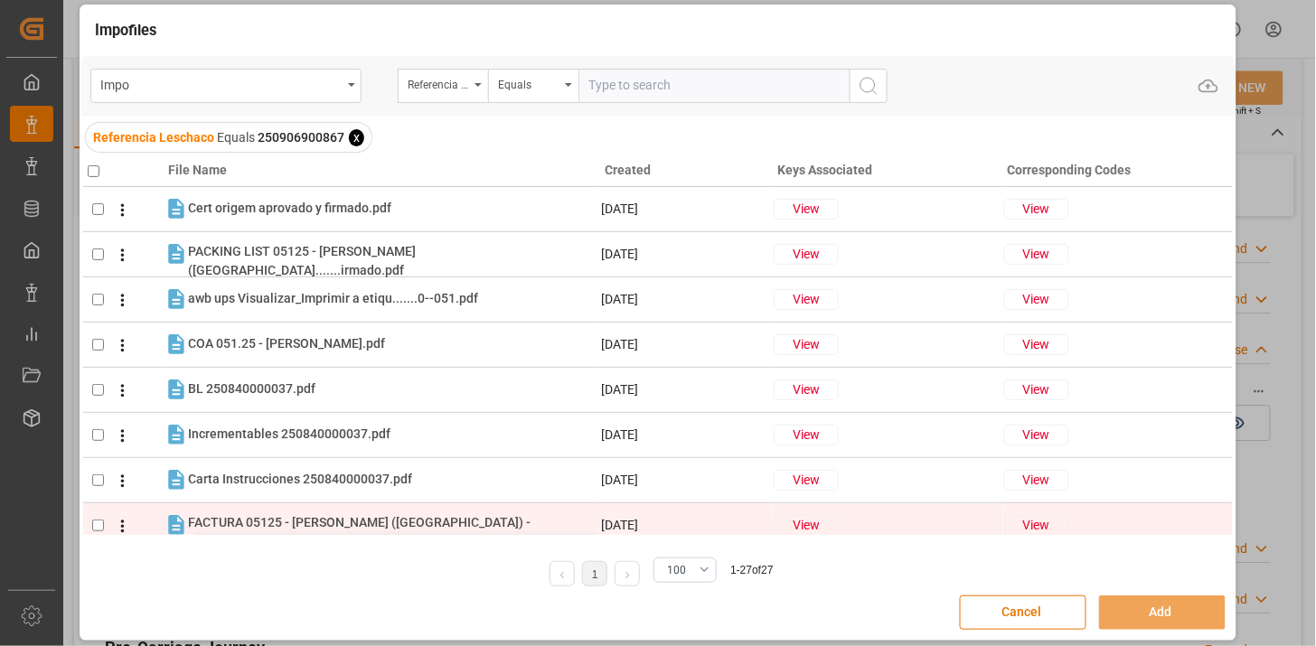
click at [405, 528] on span "FACTURA 05125 - HENKEL (MÉXICO) - P.......irmado.pdf" at bounding box center [359, 531] width 343 height 33
checkbox input "true"
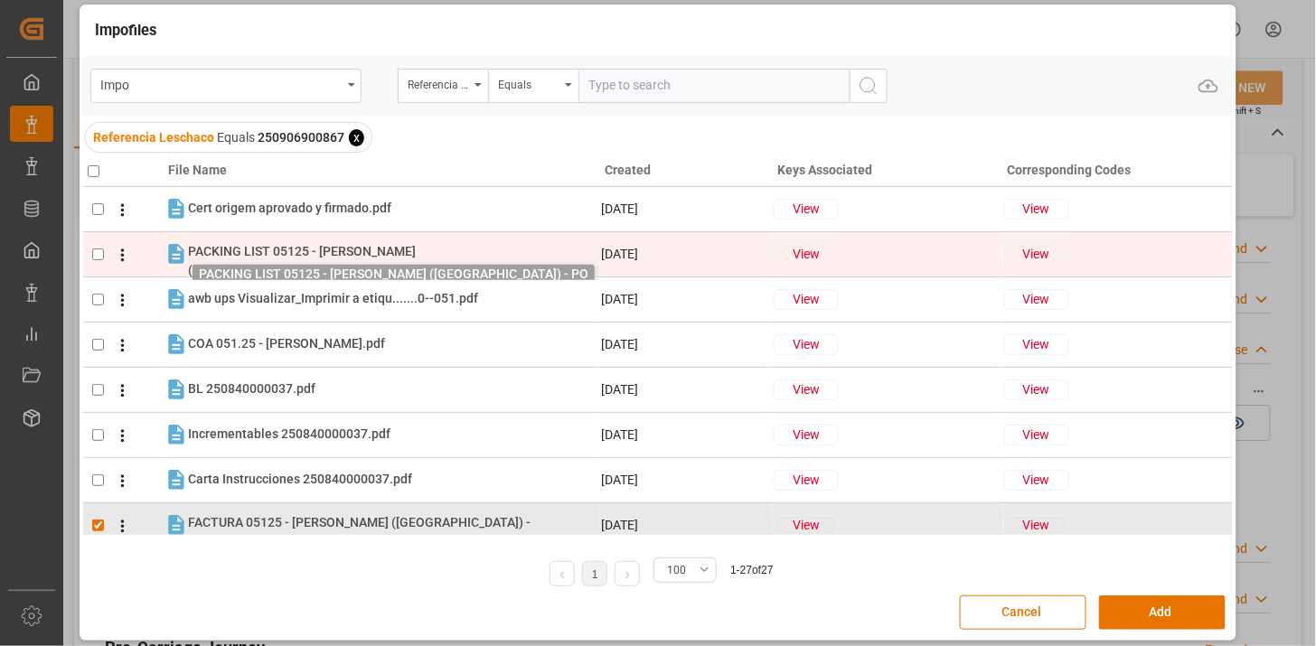
click at [341, 249] on span "PACKING LIST 05125 - HENKEL (MÉXICO.......irmado.pdf" at bounding box center [302, 260] width 228 height 33
checkbox input "true"
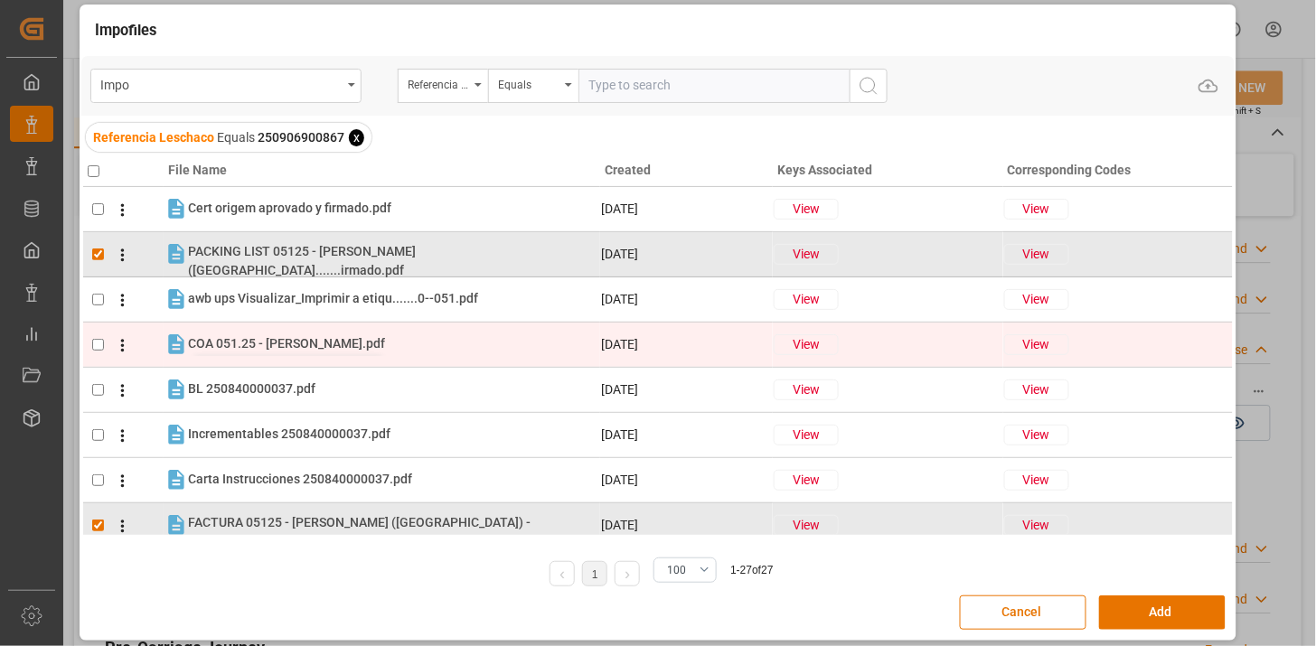
drag, startPoint x: 321, startPoint y: 339, endPoint x: 353, endPoint y: 357, distance: 36.4
click at [321, 340] on span "COA 051.25 - HENKEL.pdf" at bounding box center [286, 343] width 197 height 14
checkbox input "true"
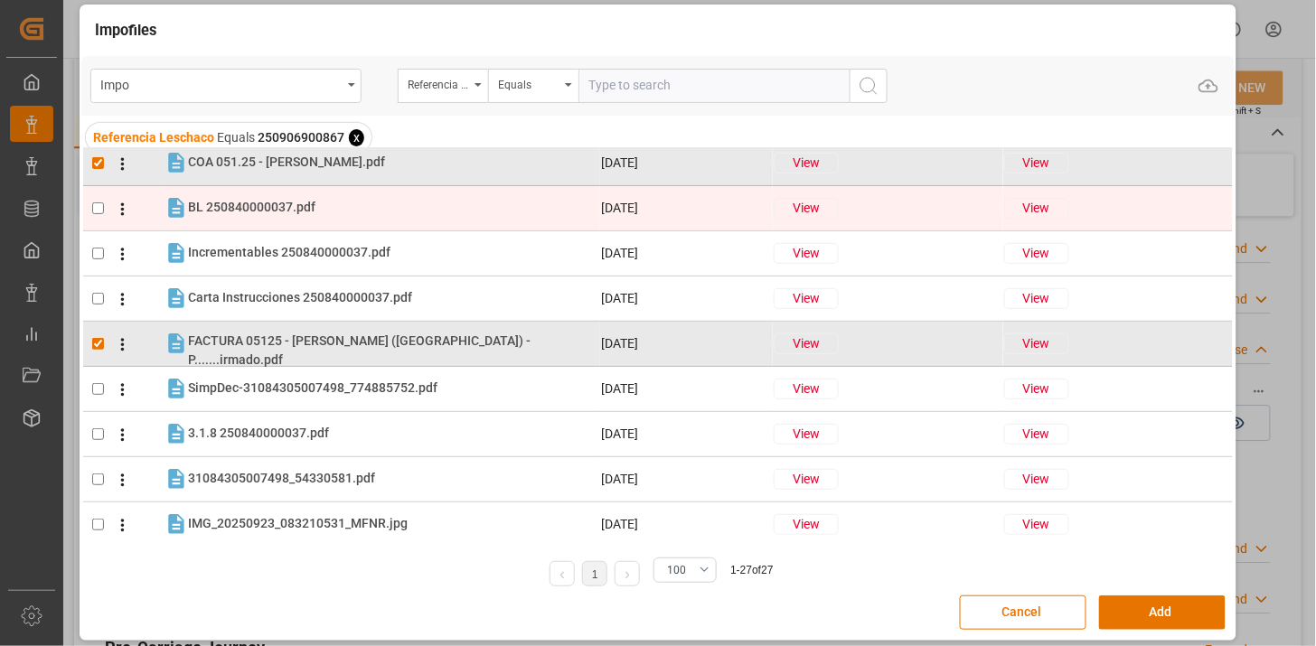
scroll to position [201, 0]
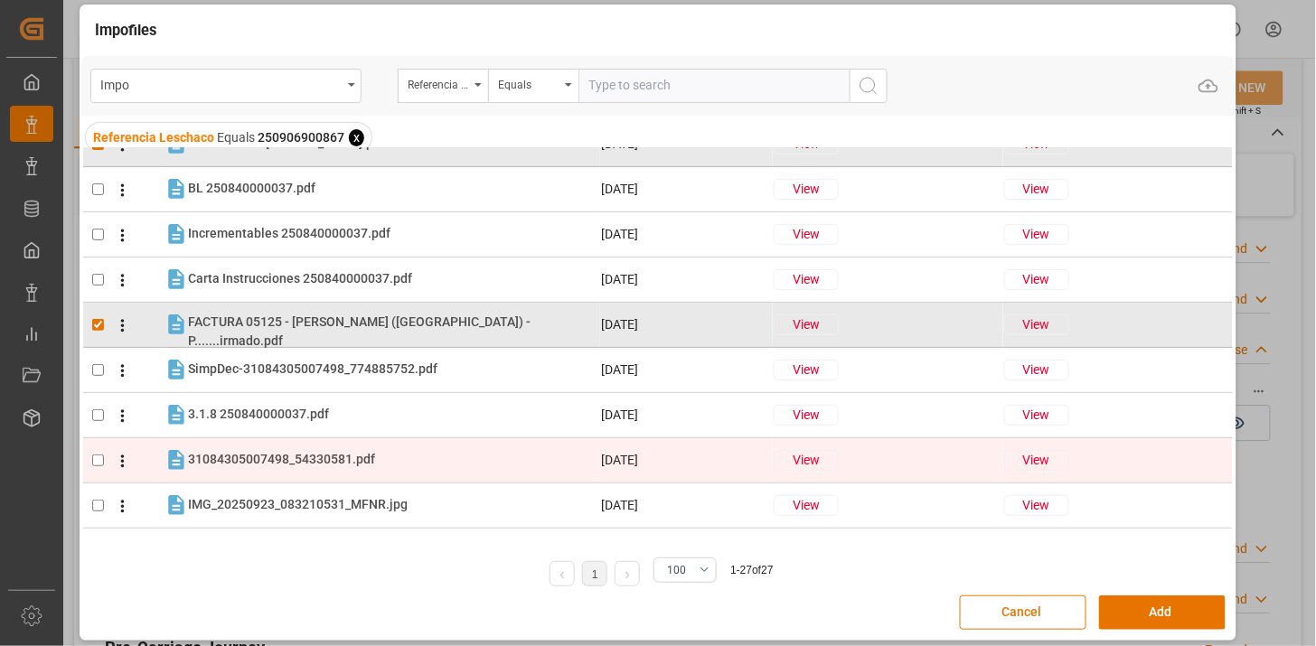
drag, startPoint x: 306, startPoint y: 447, endPoint x: 312, endPoint y: 439, distance: 9.6
click at [308, 444] on tr "31084305007498_54330581.pdf 31084305007498_54330581.pdf 23-09-2025 View View" at bounding box center [658, 460] width 1150 height 45
checkbox input "true"
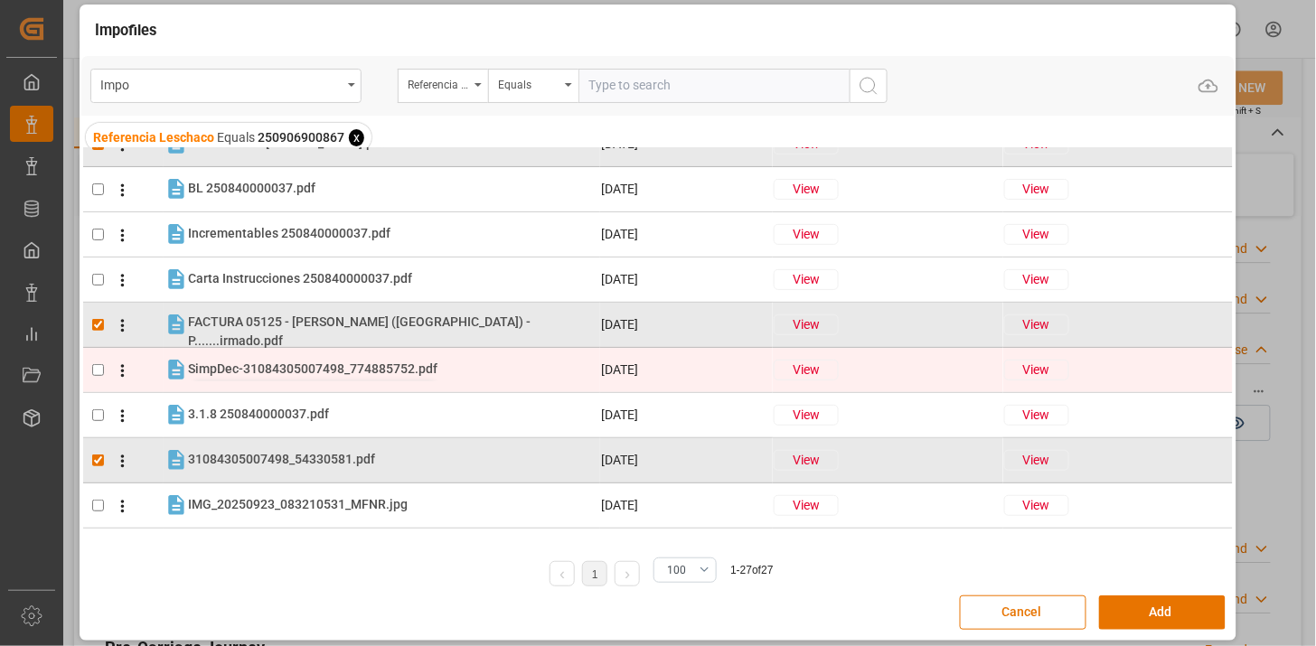
drag, startPoint x: 312, startPoint y: 439, endPoint x: 418, endPoint y: 366, distance: 128.7
click at [418, 366] on span "SimpDec-31084305007498_774885752.pdf" at bounding box center [313, 369] width 250 height 14
checkbox input "true"
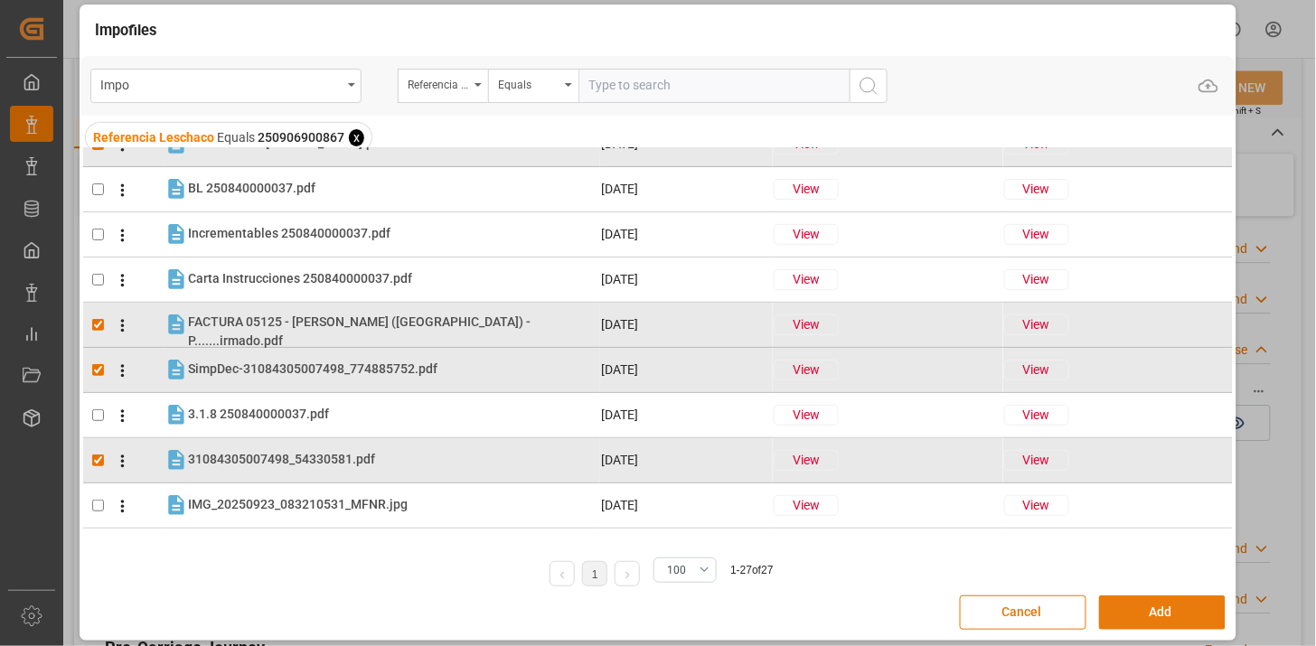
click at [1144, 618] on button "Add" at bounding box center [1162, 613] width 127 height 34
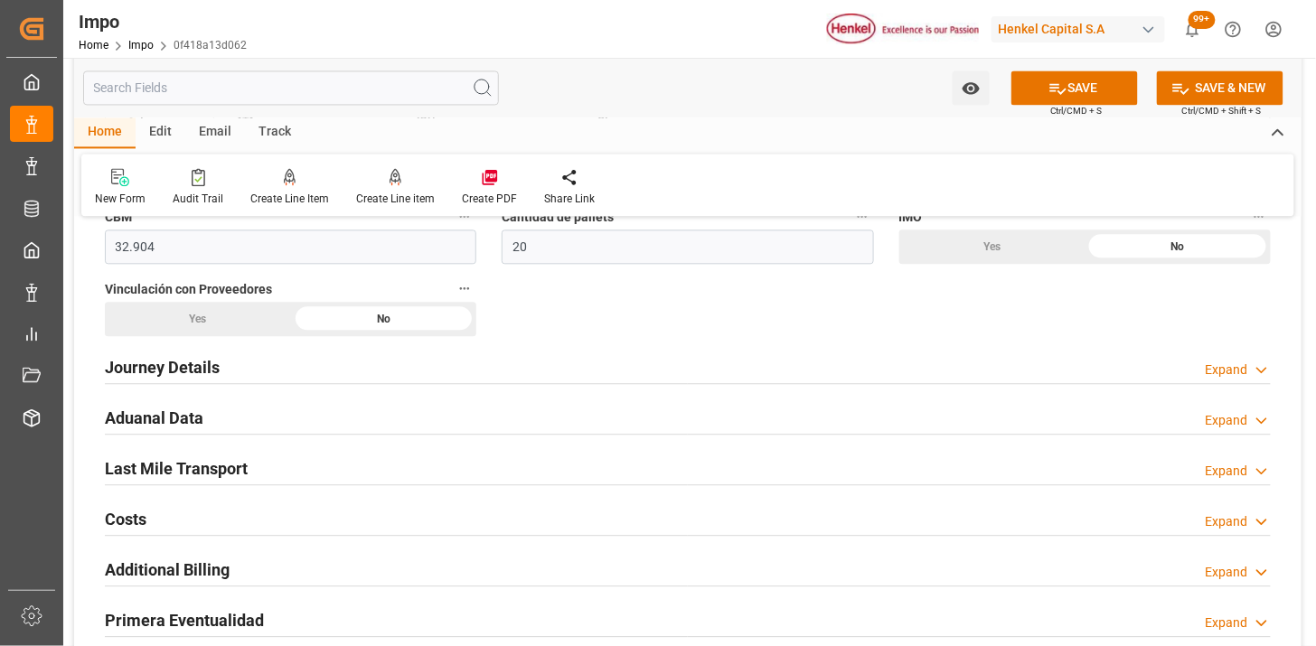
scroll to position [1080, 0]
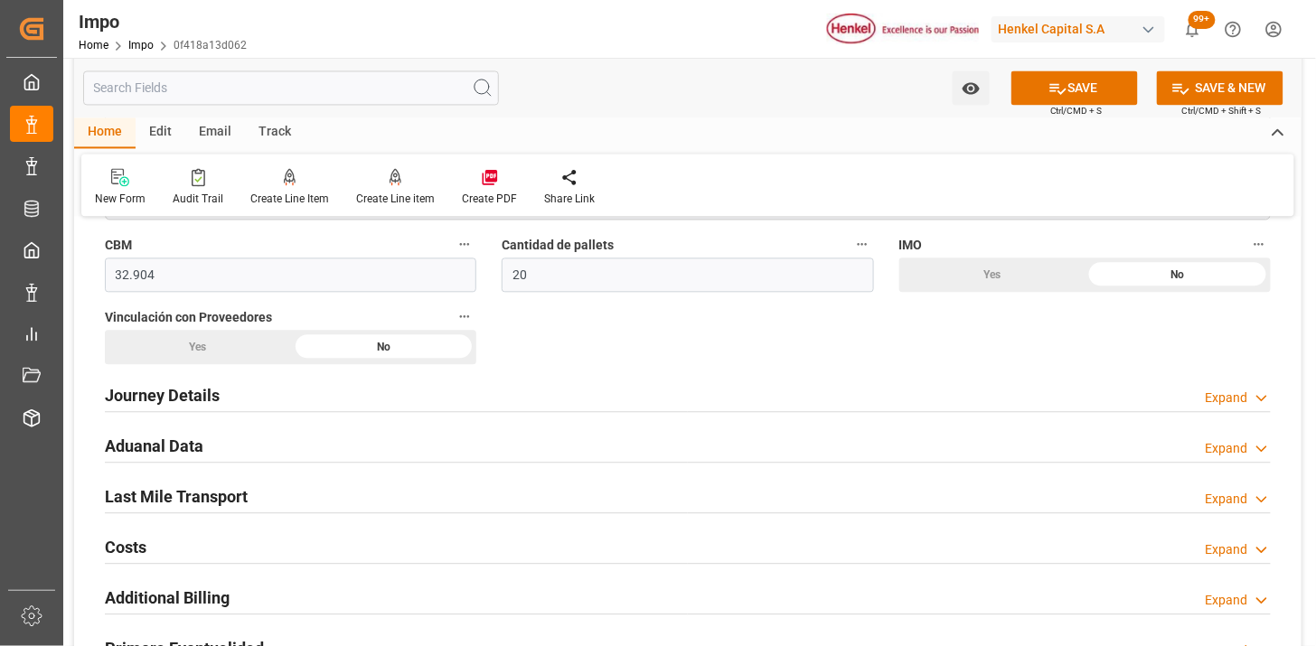
click at [325, 488] on div "Last Mile Transport Expand" at bounding box center [688, 495] width 1166 height 34
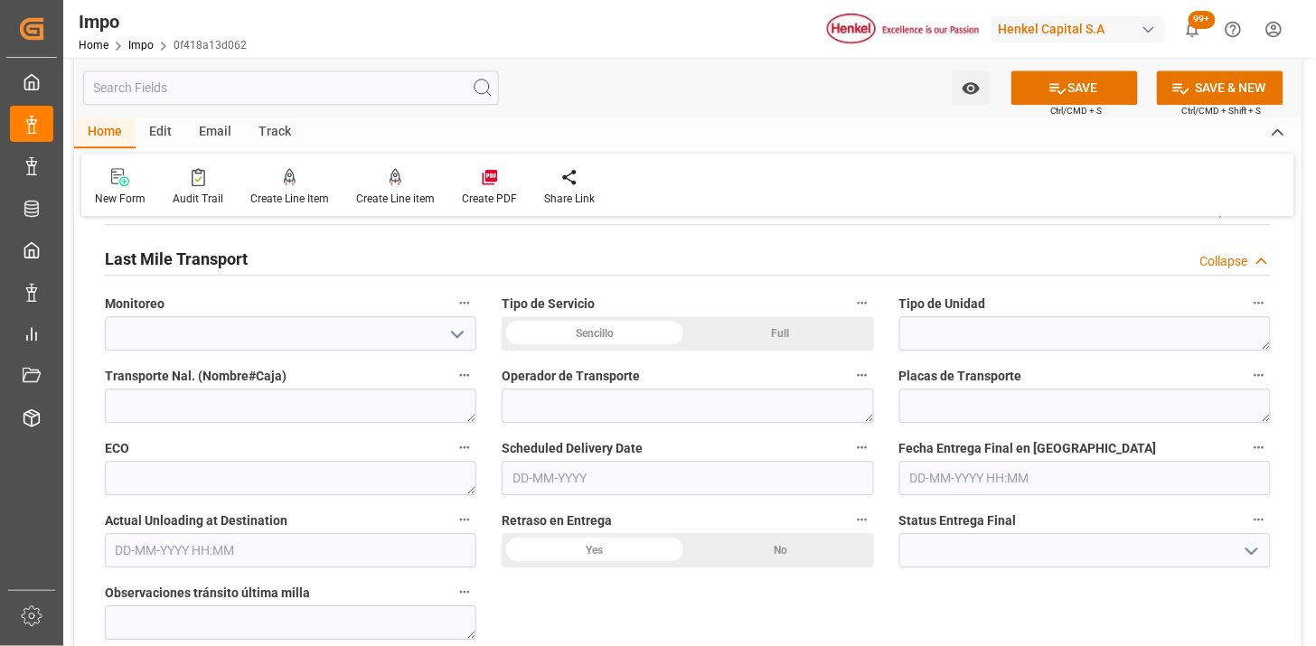
scroll to position [1381, 0]
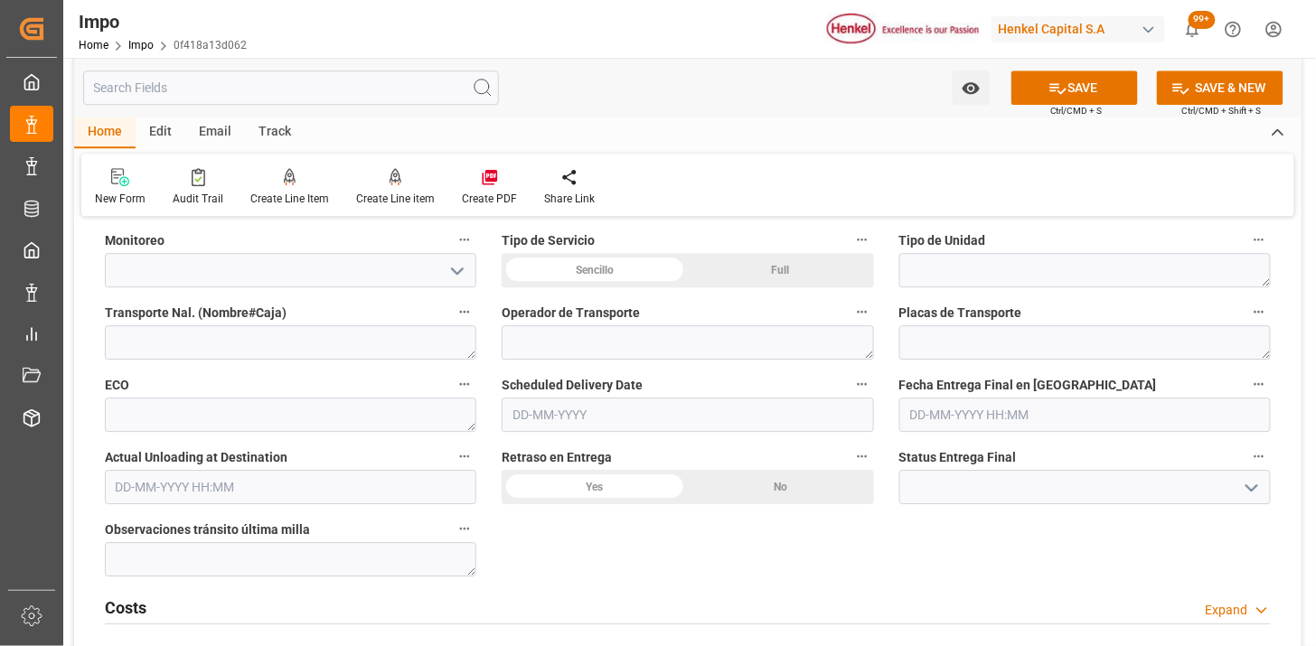
click at [586, 280] on div "Sencillo" at bounding box center [595, 270] width 186 height 34
click at [950, 285] on textarea at bounding box center [1086, 270] width 372 height 34
type textarea "TRAILER"
click at [627, 420] on input "text" at bounding box center [688, 415] width 372 height 34
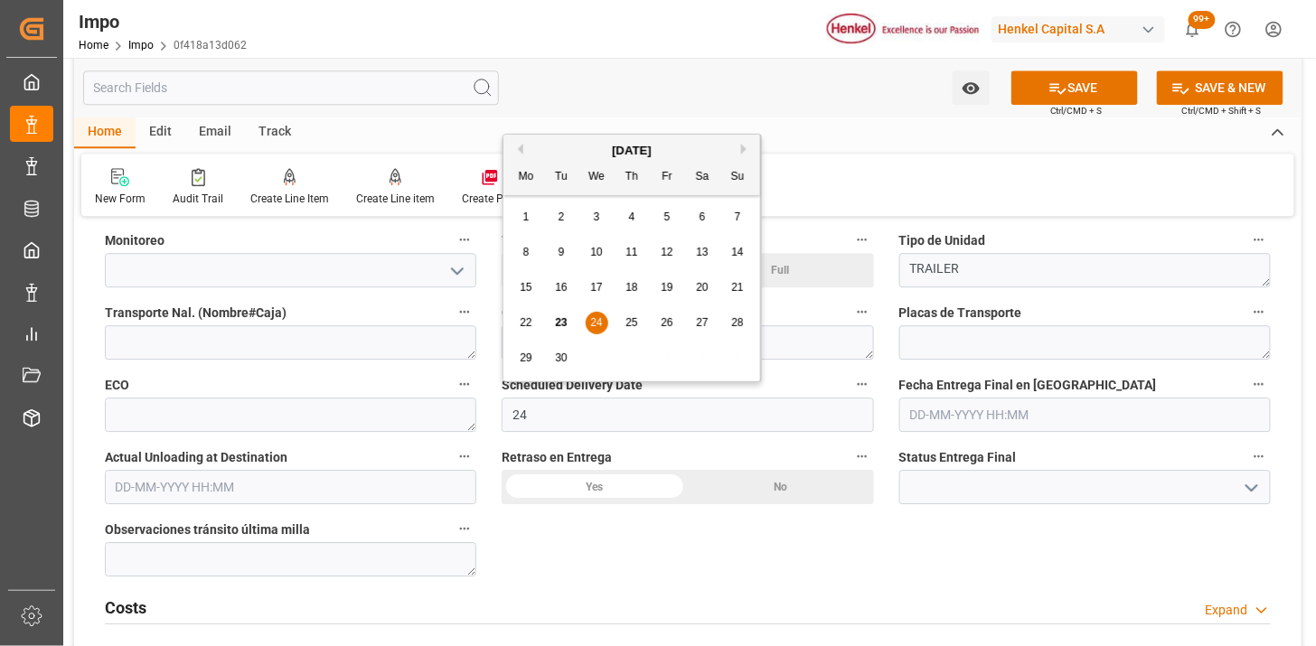
type input "24-09-2025"
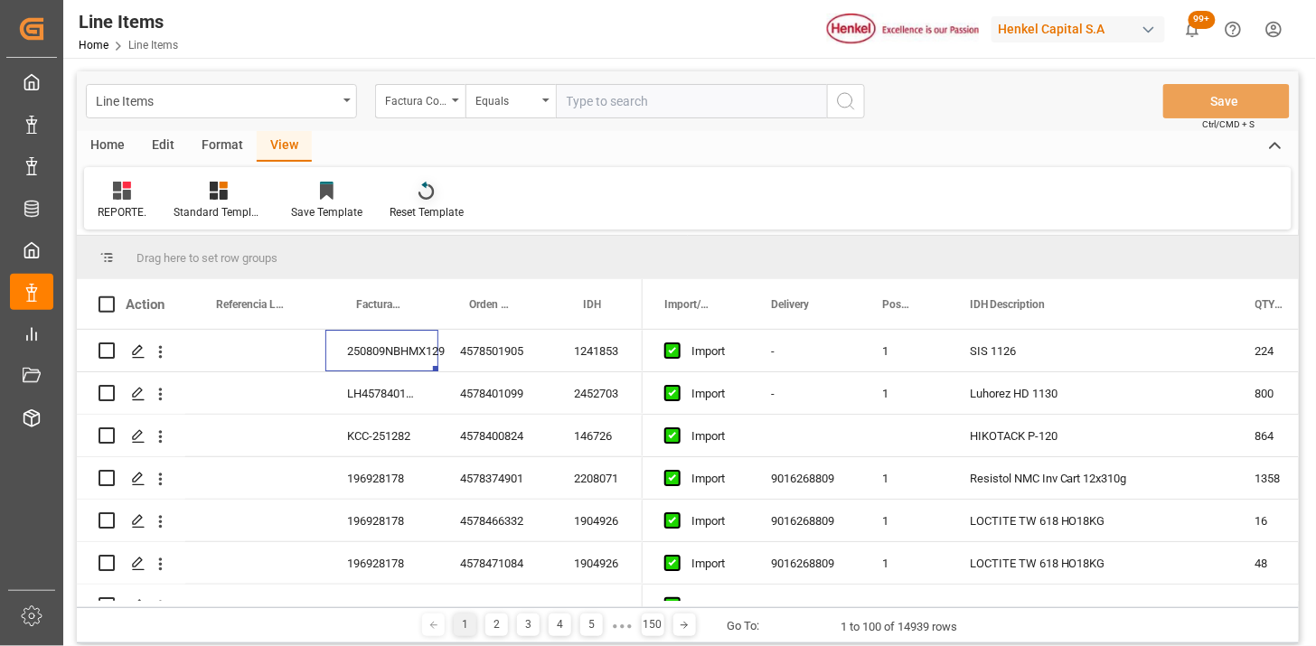
click at [439, 108] on div "Factura Comercial" at bounding box center [420, 101] width 90 height 34
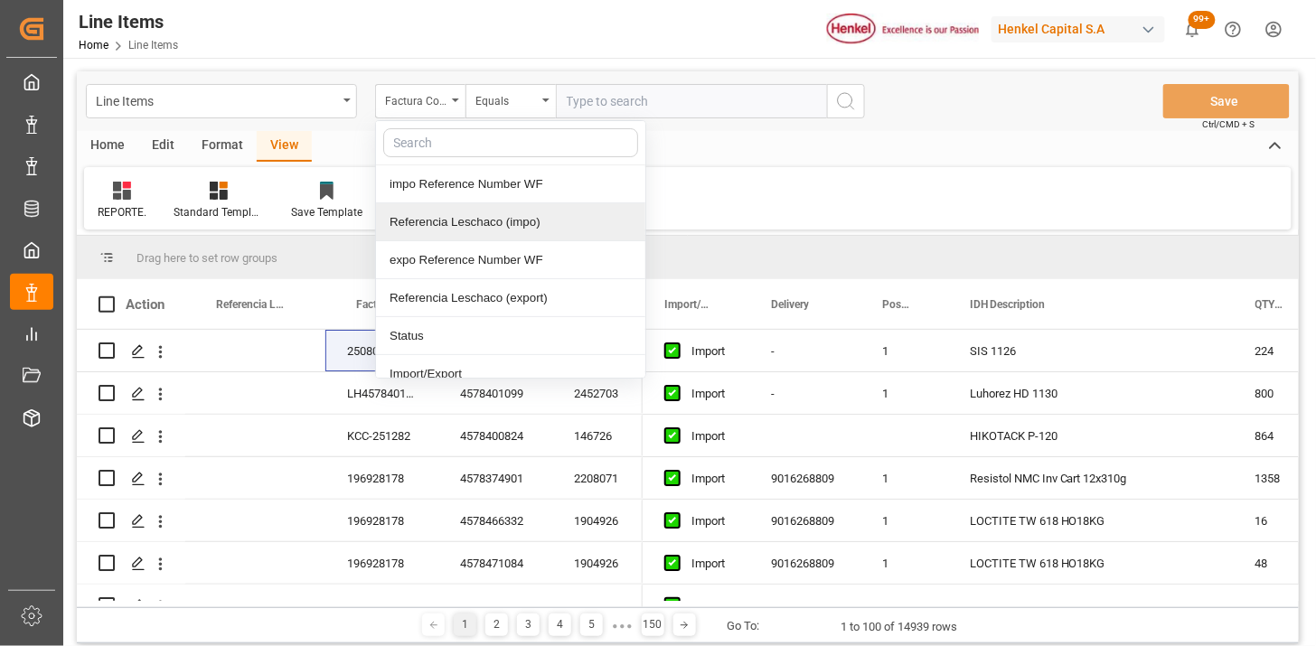
click at [472, 218] on div "Referencia Leschaco (impo)" at bounding box center [510, 222] width 269 height 38
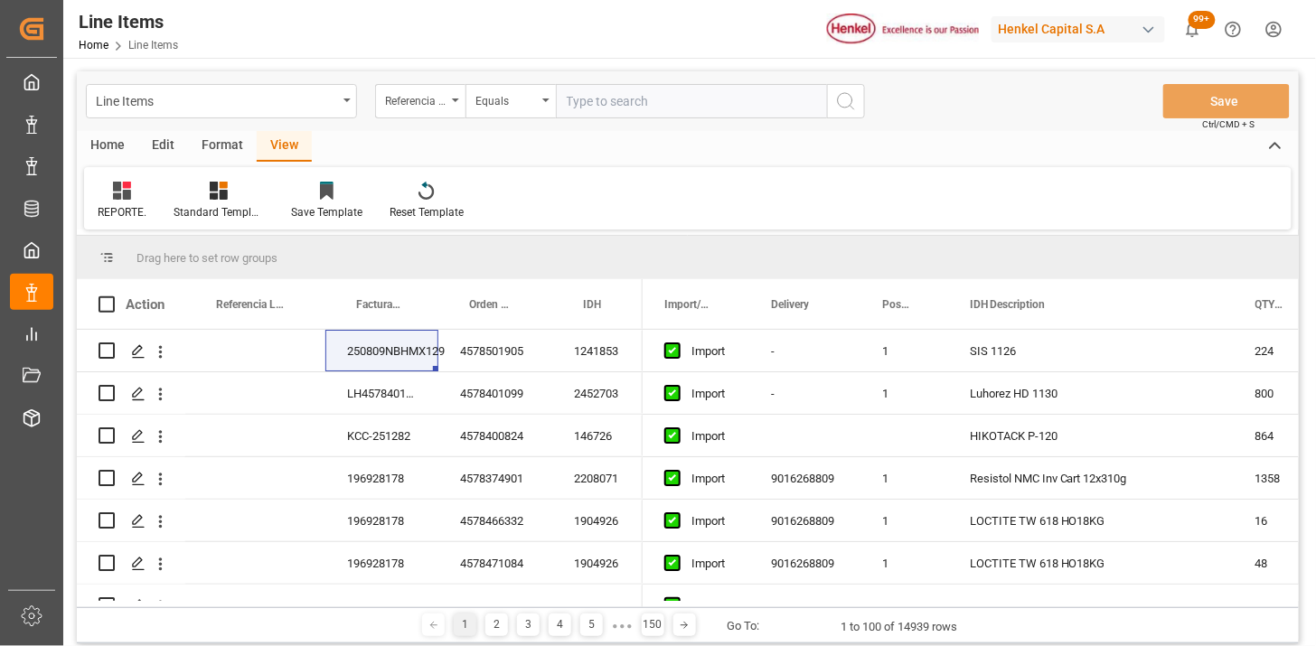
click at [595, 106] on input "text" at bounding box center [691, 101] width 271 height 34
paste input "250906900867"
type input "250906900867"
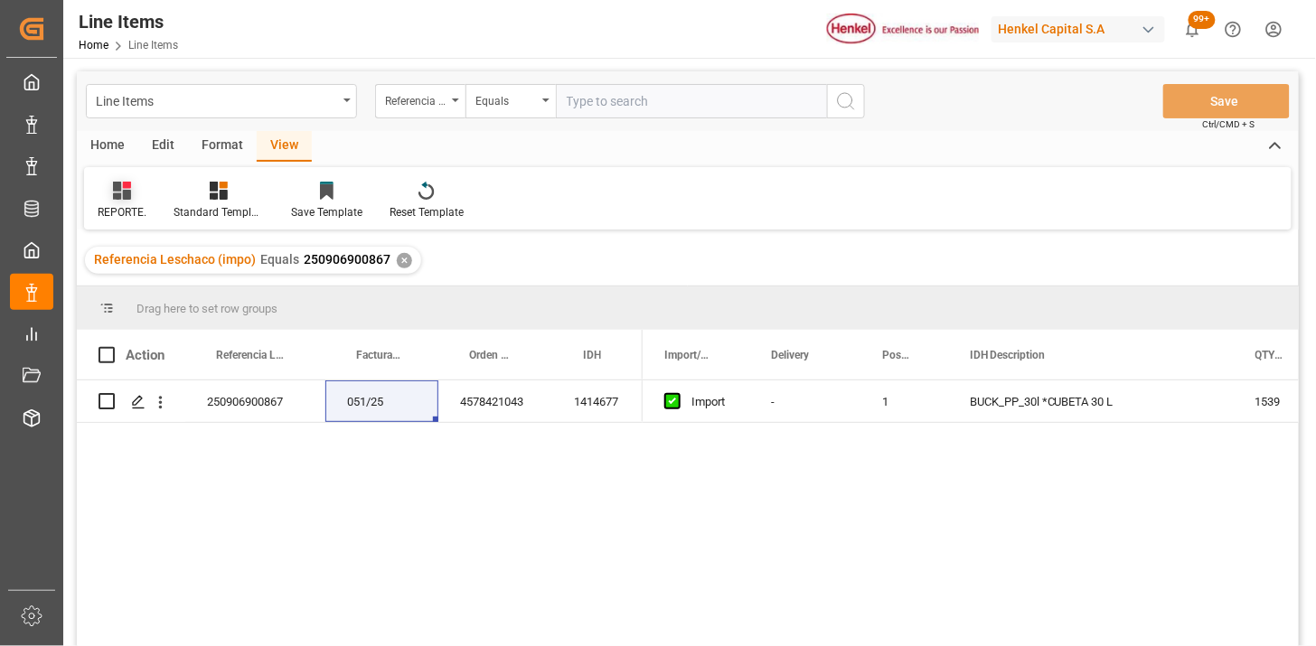
click at [114, 196] on icon at bounding box center [122, 191] width 18 height 18
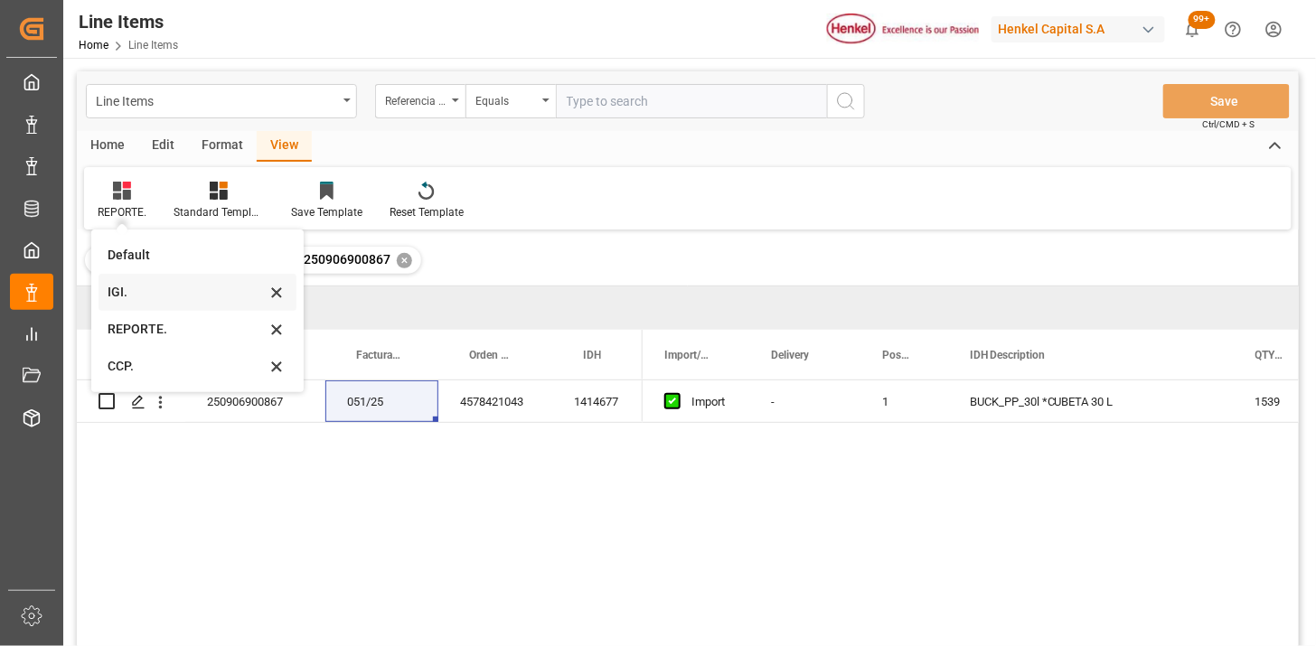
click at [119, 306] on div "IGI." at bounding box center [198, 292] width 198 height 37
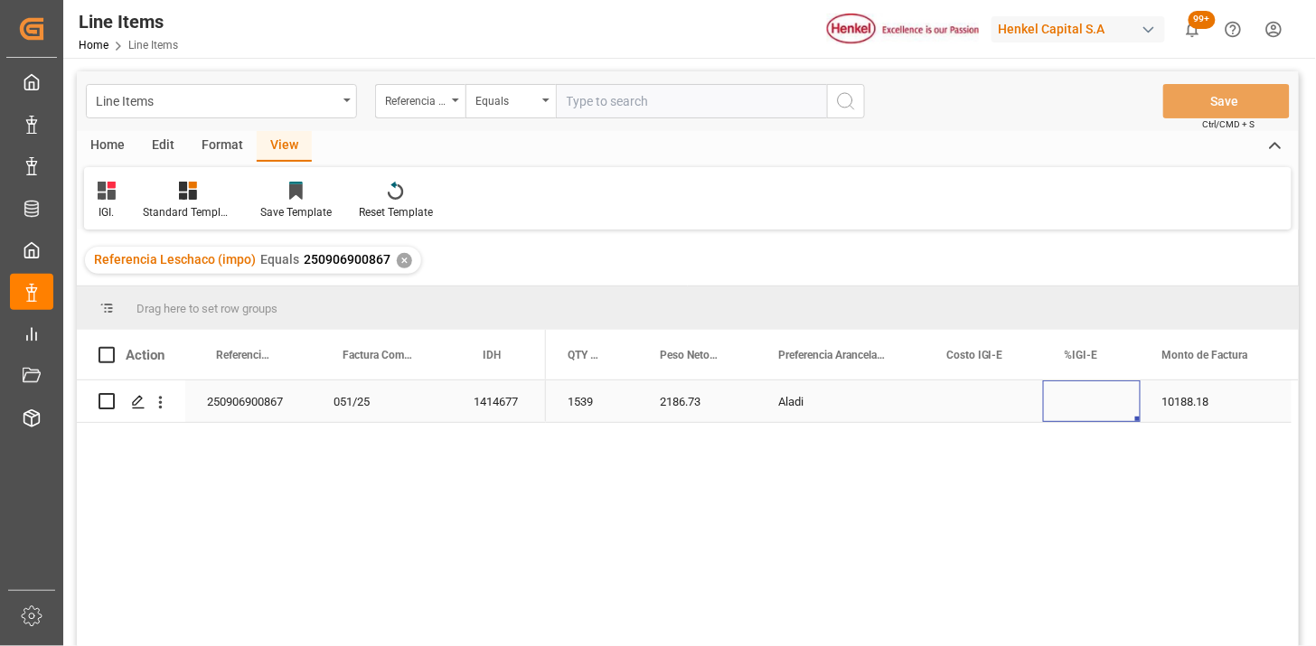
click at [1079, 405] on div "Press SPACE to select this row." at bounding box center [1092, 402] width 98 height 42
click at [1079, 404] on div "Press SPACE to select this row." at bounding box center [1092, 402] width 98 height 42
click at [1079, 404] on input "Press SPACE to select this row." at bounding box center [1092, 412] width 69 height 34
type input "0"
